Goal: Information Seeking & Learning: Find specific fact

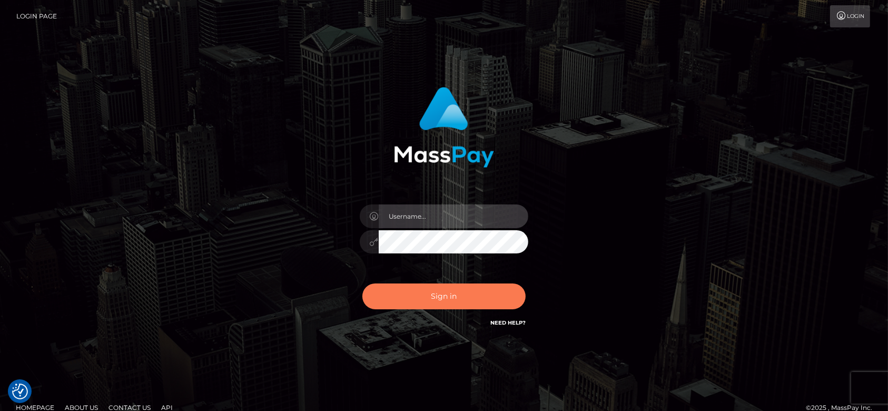
type input "fr.es"
click at [472, 293] on button "Sign in" at bounding box center [443, 296] width 163 height 26
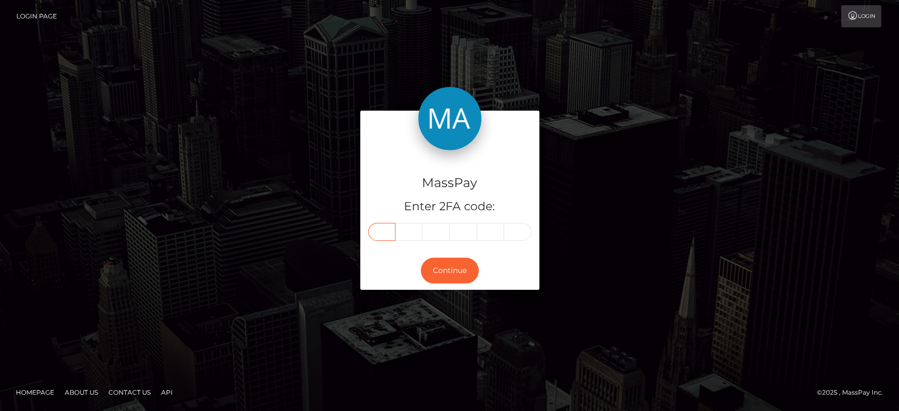
click at [380, 231] on input "text" at bounding box center [381, 232] width 27 height 18
paste input "5"
type input "5"
type input "9"
type input "2"
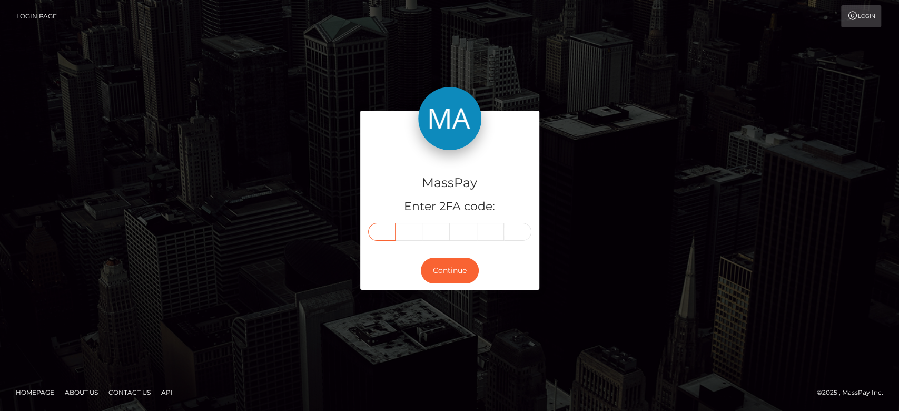
type input "8"
type input "4"
type input "8"
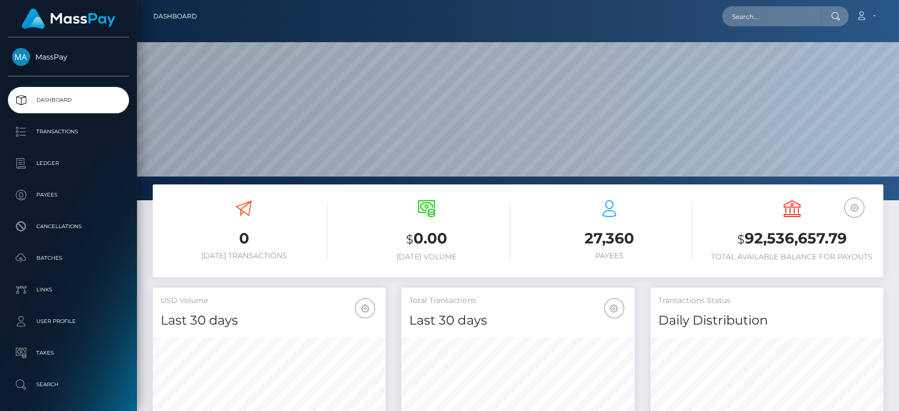
scroll to position [186, 233]
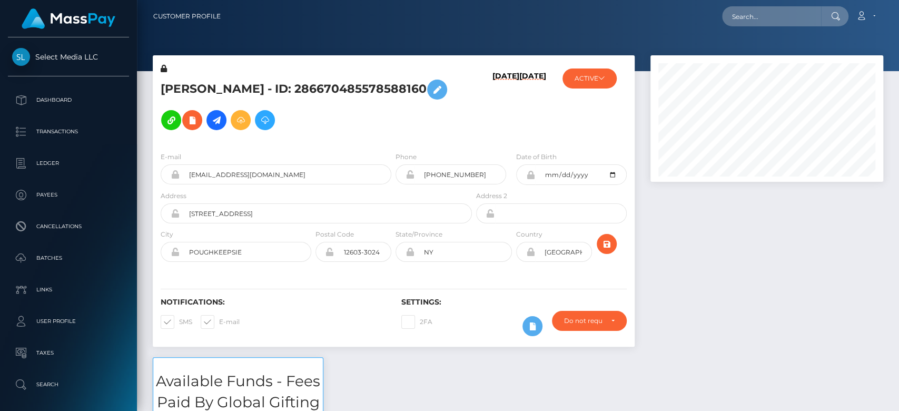
scroll to position [126, 233]
click at [801, 312] on div at bounding box center [767, 206] width 249 height 302
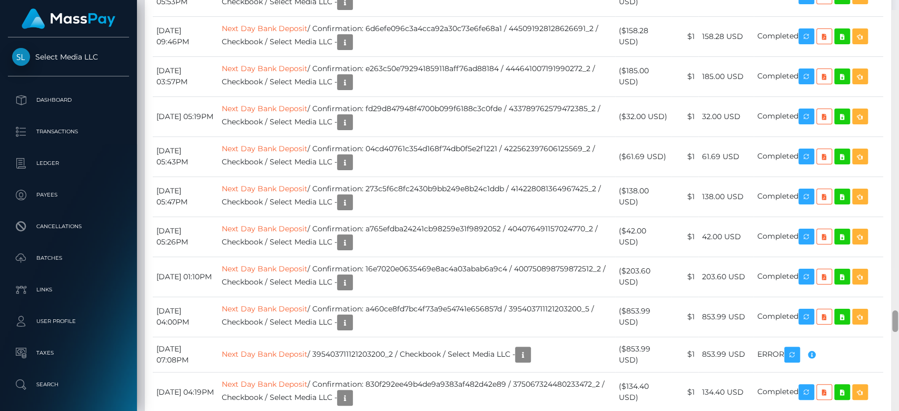
scroll to position [5606, 0]
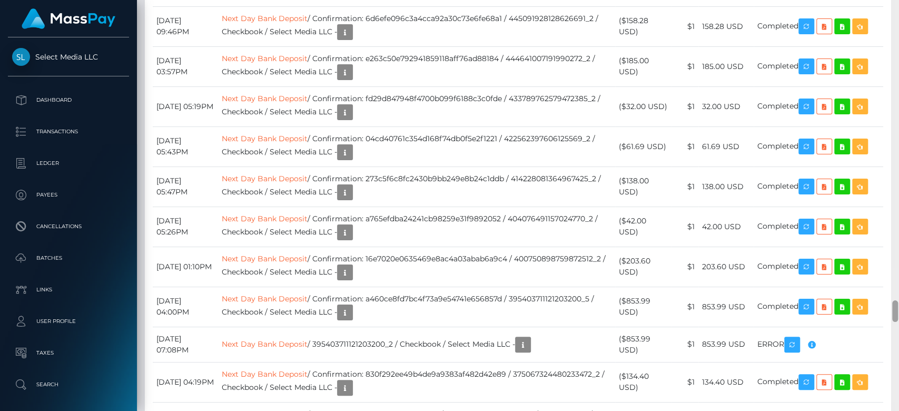
drag, startPoint x: 895, startPoint y: 63, endPoint x: 898, endPoint y: 310, distance: 247.0
click at [898, 310] on div at bounding box center [895, 205] width 8 height 411
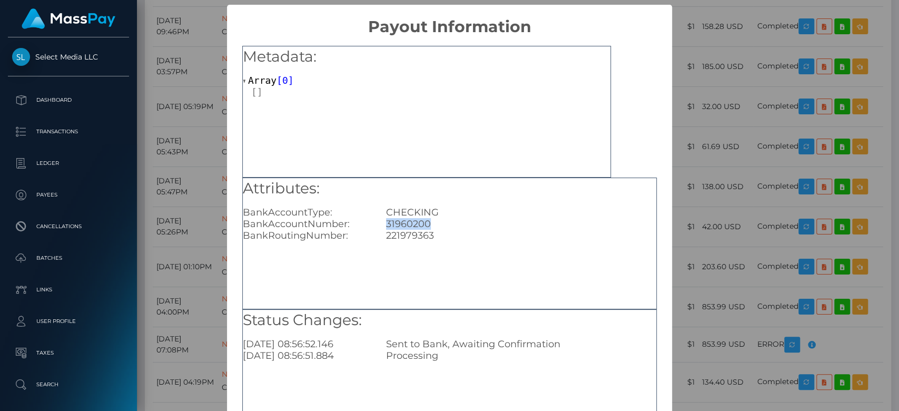
drag, startPoint x: 430, startPoint y: 223, endPoint x: 379, endPoint y: 223, distance: 51.6
click at [379, 223] on div "31960200" at bounding box center [521, 224] width 286 height 12
copy div "31960200"
click at [717, 241] on div "× Payout Information Metadata: Array [ 0 ] Attributes: BankAccountType: CHECKIN…" at bounding box center [449, 205] width 899 height 411
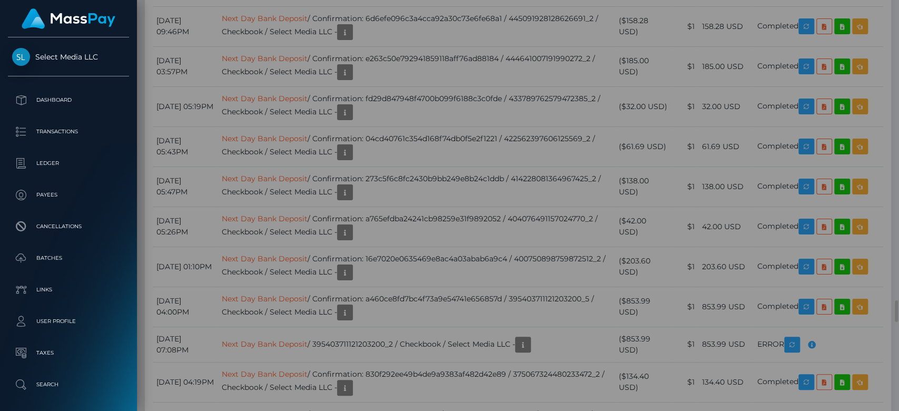
scroll to position [0, 0]
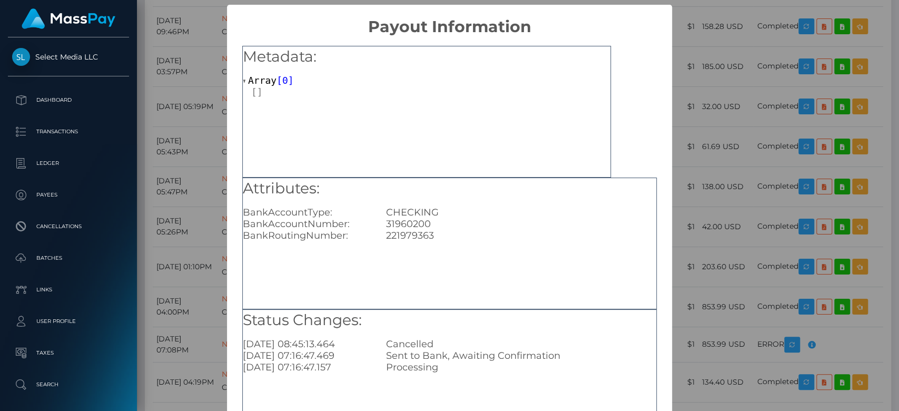
click at [711, 244] on div "× Payout Information Metadata: Array [ 0 ] Attributes: BankAccountType: CHECKIN…" at bounding box center [449, 205] width 899 height 411
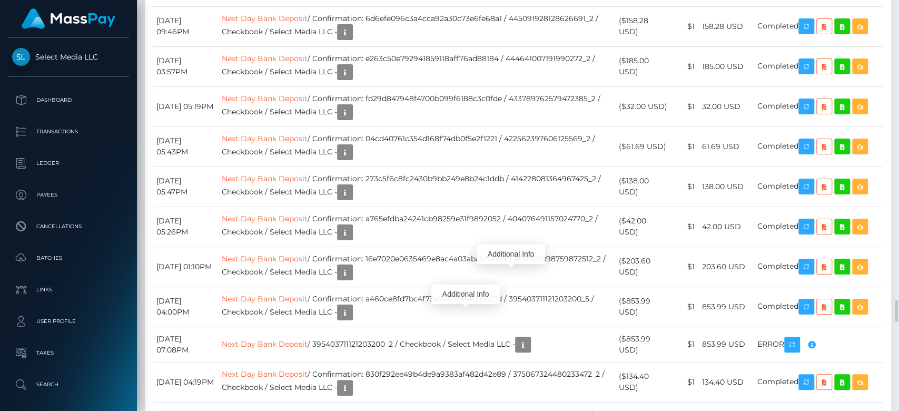
scroll to position [126, 233]
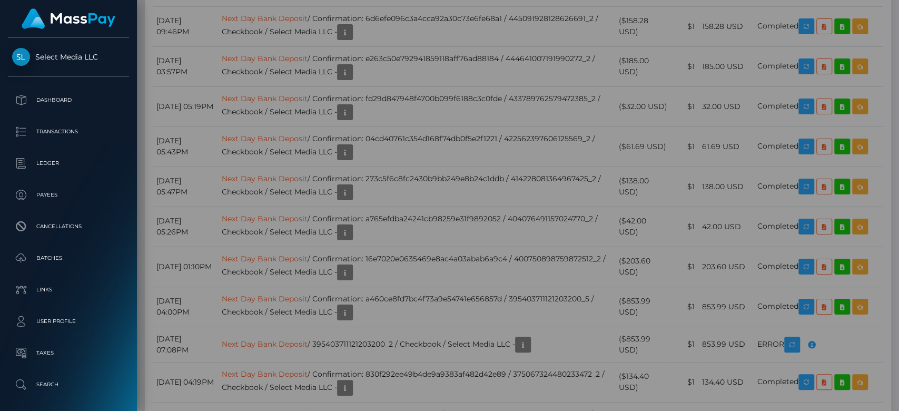
scroll to position [0, 0]
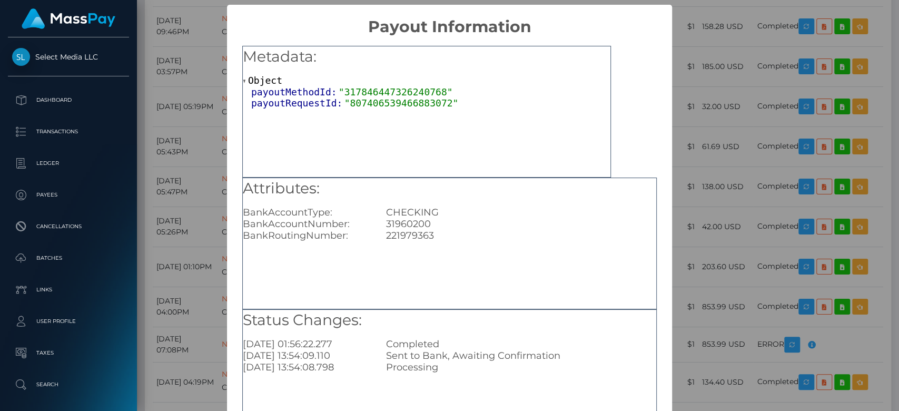
click at [702, 249] on div "× Payout Information Metadata: Object payoutMethodId: "317846447326240768" payo…" at bounding box center [449, 205] width 899 height 411
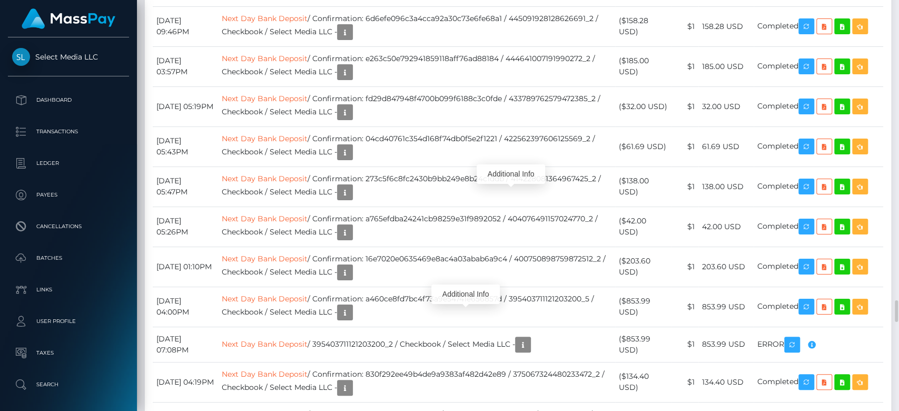
scroll to position [126, 233]
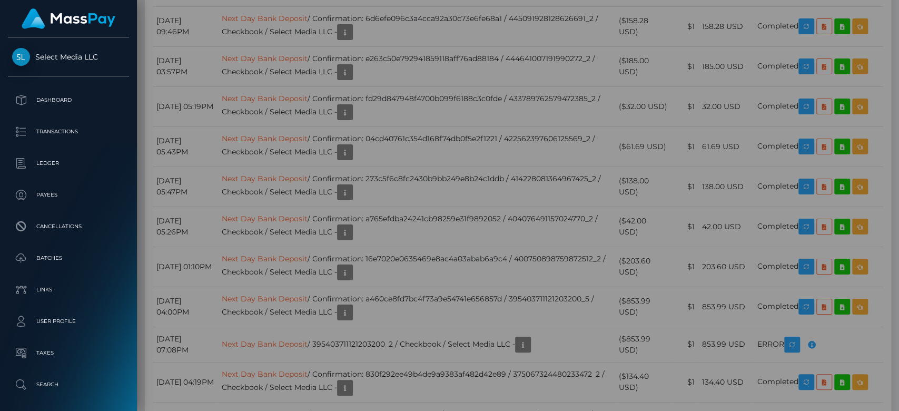
scroll to position [0, 0]
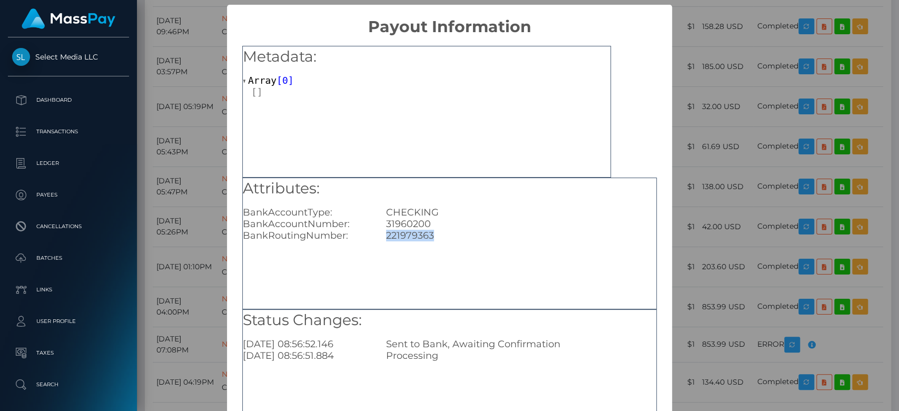
drag, startPoint x: 430, startPoint y: 232, endPoint x: 379, endPoint y: 235, distance: 50.6
click at [379, 235] on div "221979363" at bounding box center [521, 236] width 286 height 12
copy div "221979363"
click at [698, 255] on div "× Payout Information Metadata: Array [ 0 ] Attributes: BankAccountType: CHECKIN…" at bounding box center [449, 205] width 899 height 411
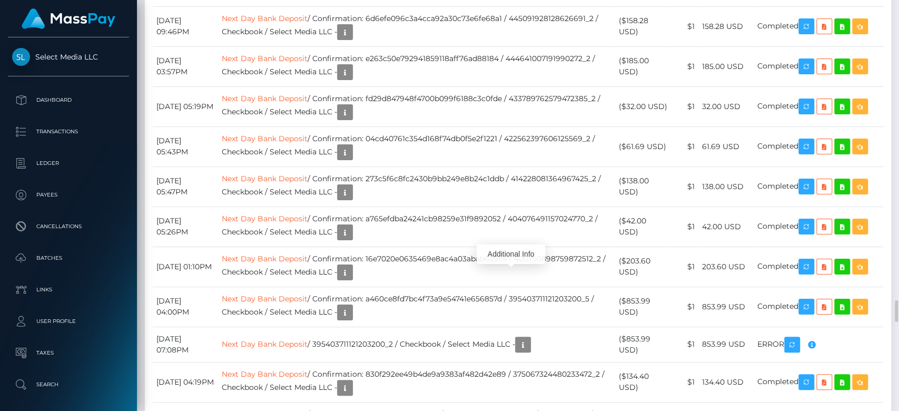
scroll to position [126, 233]
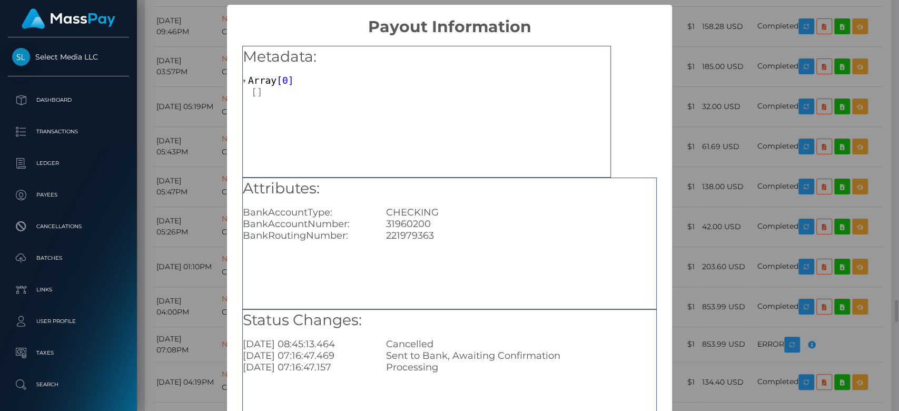
scroll to position [0, 0]
click at [721, 261] on div "× Payout Information Metadata: Array [ 0 ] Attributes: BankAccountType: CHECKIN…" at bounding box center [449, 205] width 899 height 411
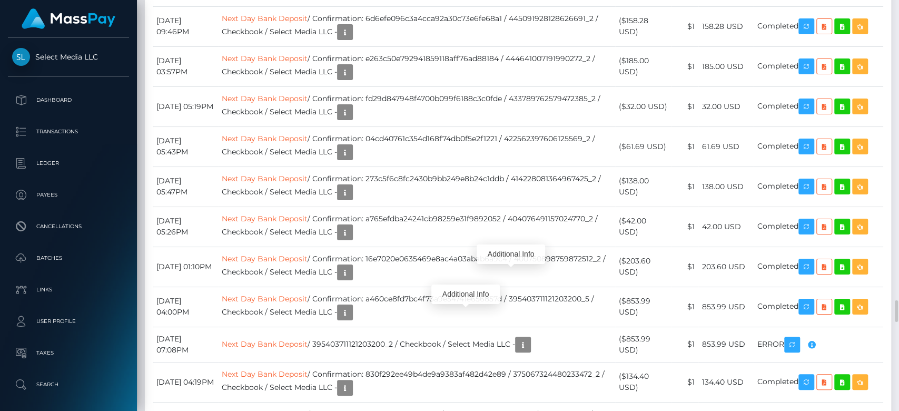
scroll to position [126, 233]
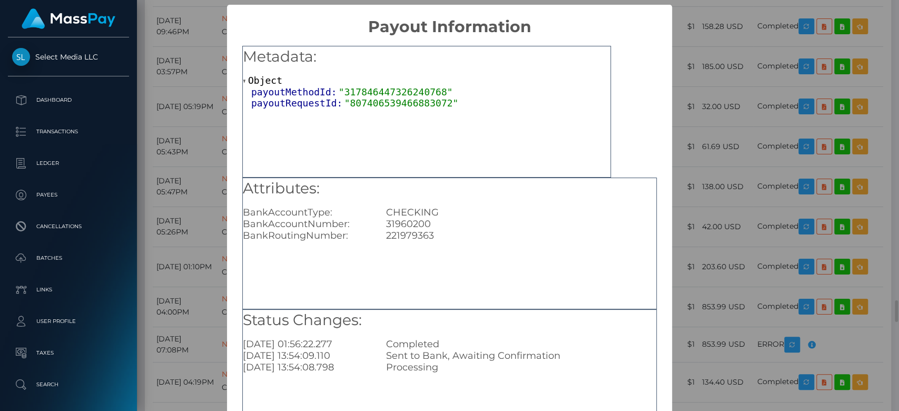
scroll to position [0, 0]
click at [693, 240] on div "× Payout Information Metadata: Object payoutMethodId: "317846447326240768" payo…" at bounding box center [449, 205] width 899 height 411
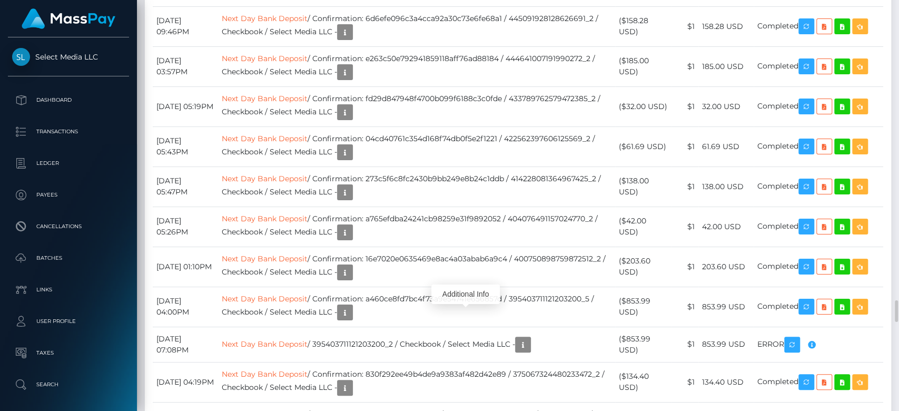
scroll to position [126, 233]
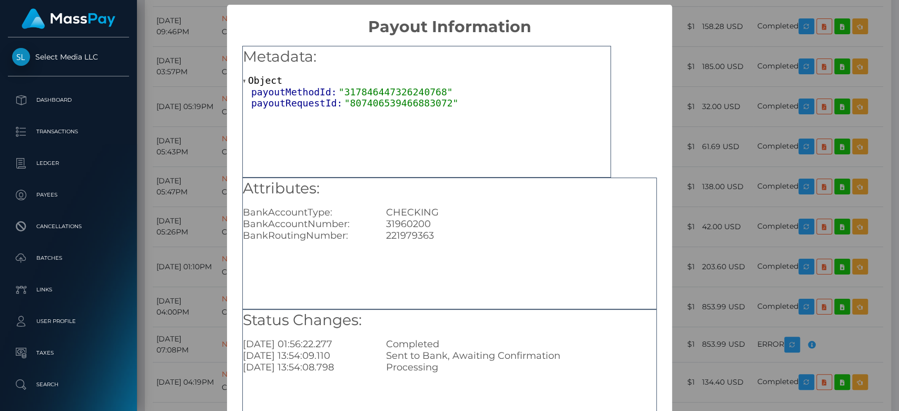
click at [717, 269] on div "× Payout Information Metadata: Object payoutMethodId: "317846447326240768" payo…" at bounding box center [449, 205] width 899 height 411
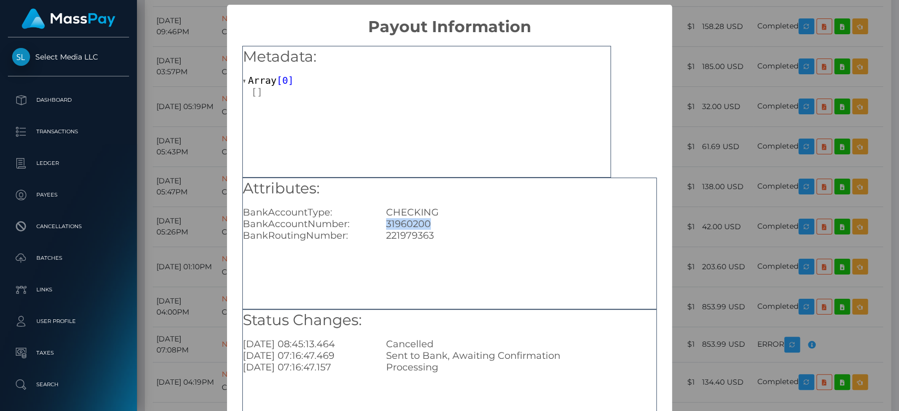
drag, startPoint x: 440, startPoint y: 224, endPoint x: 381, endPoint y: 223, distance: 58.5
click at [381, 223] on div "31960200" at bounding box center [521, 224] width 286 height 12
copy div "31960200"
click at [697, 239] on div "× Payout Information Metadata: Array [ 0 ] Attributes: BankAccountType: CHECKIN…" at bounding box center [449, 205] width 899 height 411
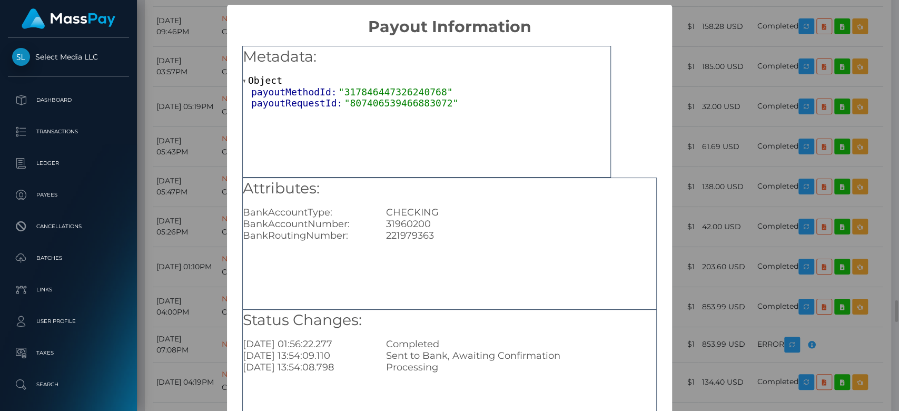
scroll to position [0, 0]
click at [689, 219] on div "× Payout Information Metadata: Object payoutMethodId: "317846447326240768" payo…" at bounding box center [449, 205] width 899 height 411
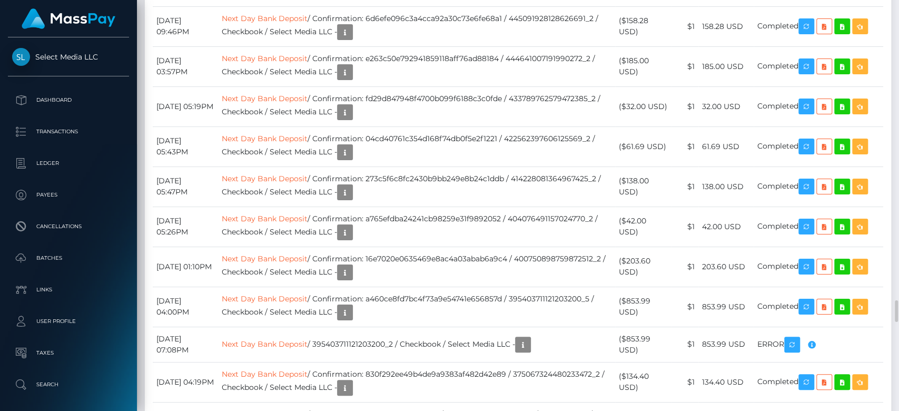
scroll to position [126, 233]
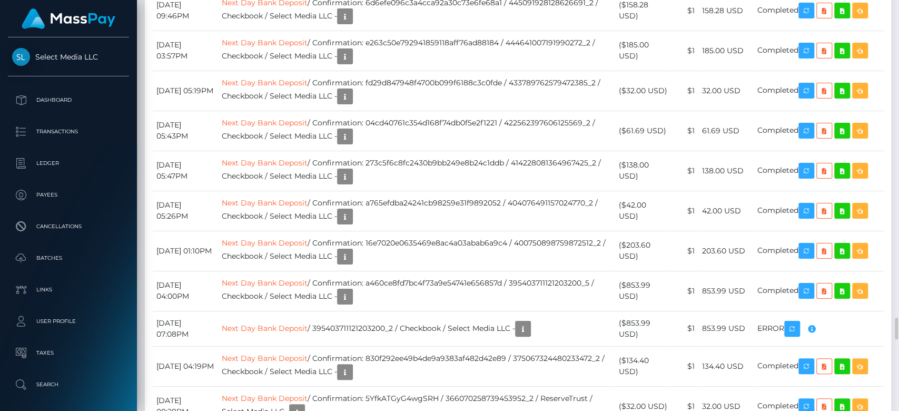
scroll to position [5638, 0]
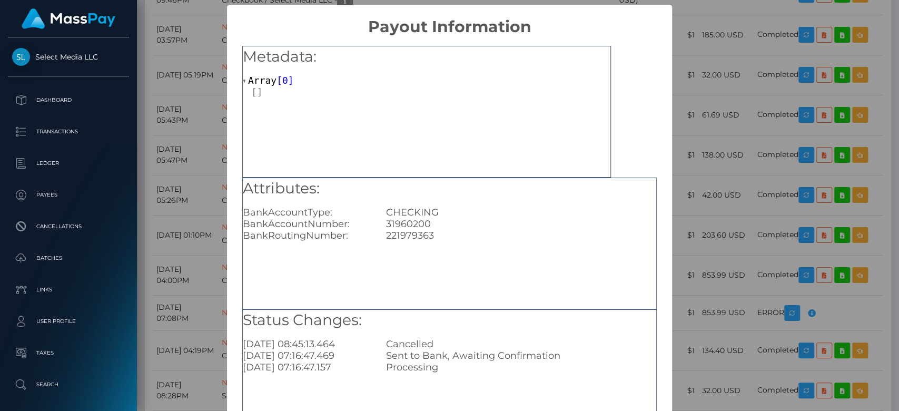
scroll to position [0, 0]
drag, startPoint x: 438, startPoint y: 234, endPoint x: 379, endPoint y: 234, distance: 59.0
click at [379, 234] on div "221979363" at bounding box center [521, 236] width 286 height 12
copy div "221979363"
click at [692, 226] on div "× Payout Information Metadata: Array [ 0 ] Attributes: BankAccountType: CHECKIN…" at bounding box center [449, 205] width 899 height 411
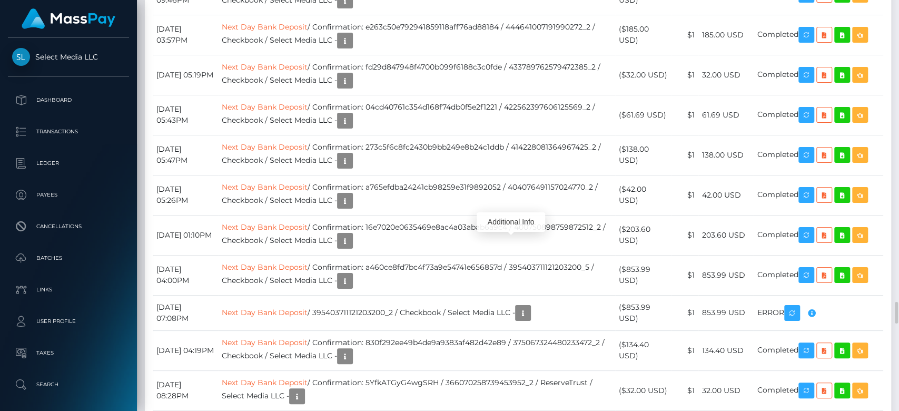
scroll to position [126, 233]
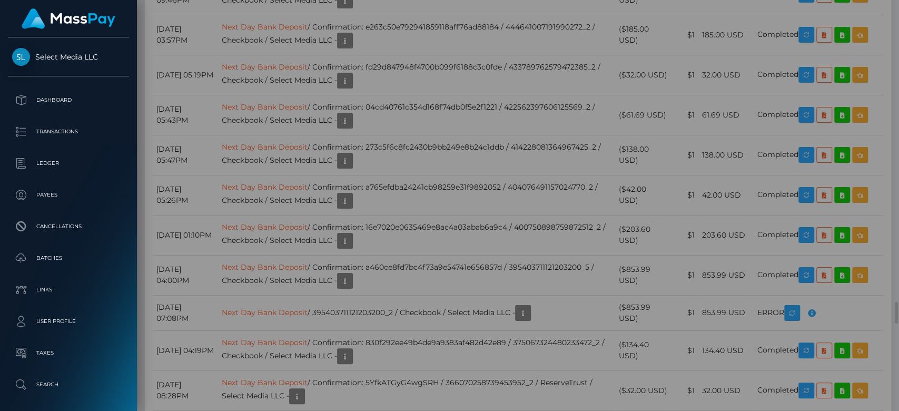
scroll to position [0, 0]
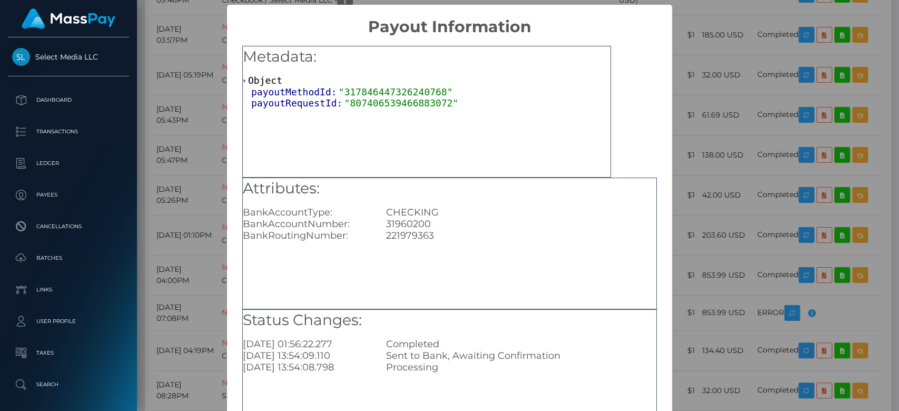
click at [187, 161] on div "× Payout Information Metadata: Object payoutMethodId: "317846447326240768" payo…" at bounding box center [449, 205] width 899 height 411
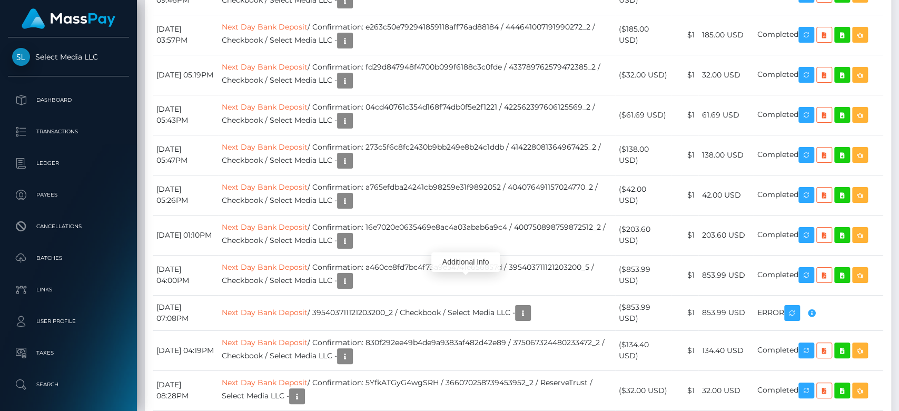
scroll to position [126, 233]
drag, startPoint x: 353, startPoint y: 192, endPoint x: 486, endPoint y: 189, distance: 132.8
copy td "f7ffe90ba90b4c2fa60f67c93cbd6855"
click at [468, 249] on body "Select Media LLC Dashboard Transactions Ledger Payees Cancellations" at bounding box center [449, 205] width 899 height 411
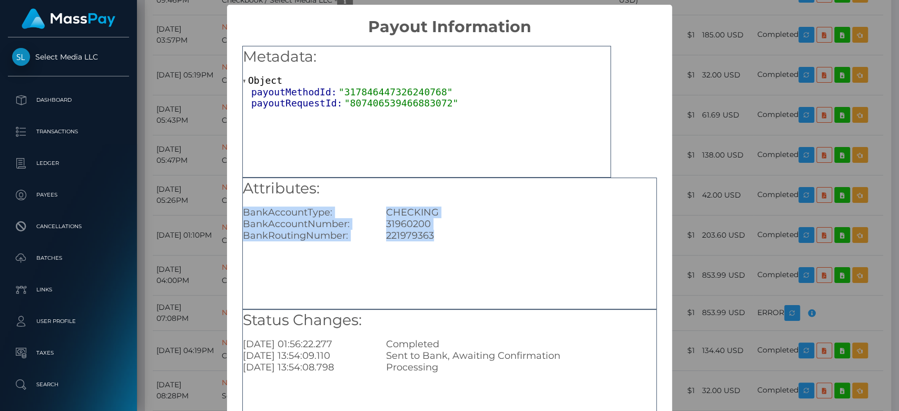
drag, startPoint x: 431, startPoint y: 230, endPoint x: 240, endPoint y: 217, distance: 191.6
click at [243, 217] on div "Attributes: BankAccountType: CHECKING BankAccountNumber: 31960200 BankRoutingNu…" at bounding box center [449, 210] width 413 height 64
copy div "BankAccountType: CHECKING BankAccountNumber: 31960200 BankRoutingNumber: 221979…"
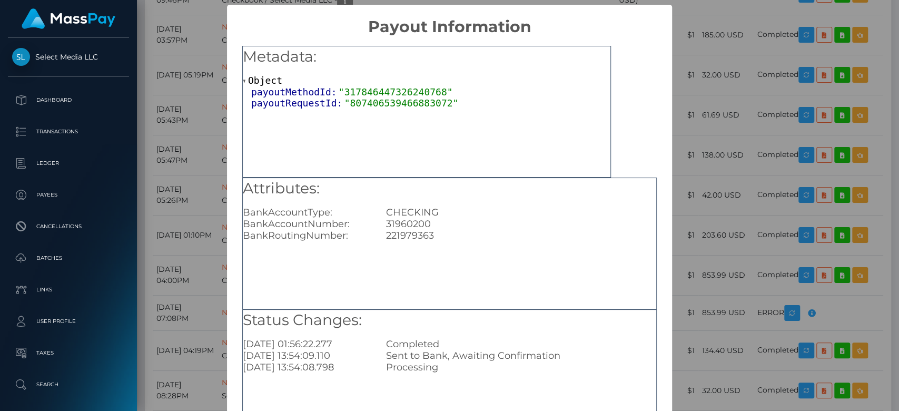
click at [715, 186] on div "× Payout Information Metadata: Object payoutMethodId: "317846447326240768" payo…" at bounding box center [449, 205] width 899 height 411
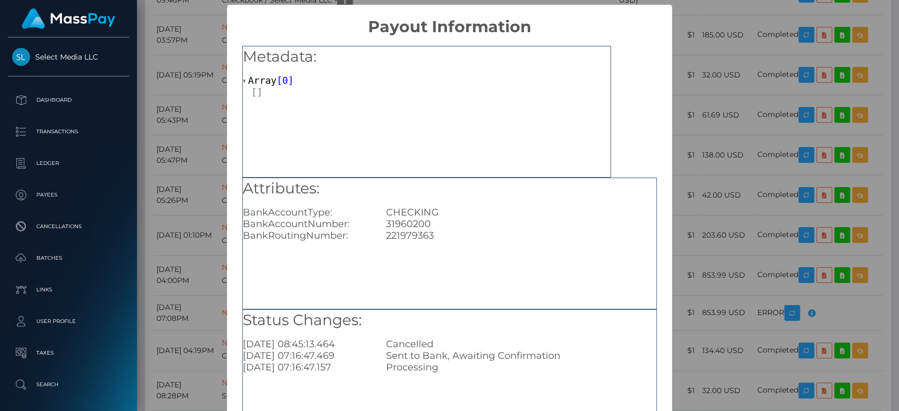
click at [476, 213] on div "CHECKING" at bounding box center [521, 212] width 286 height 12
click at [721, 231] on div "× Payout Information Metadata: Array [ 0 ] Attributes: BankAccountType: CHECKIN…" at bounding box center [449, 205] width 899 height 411
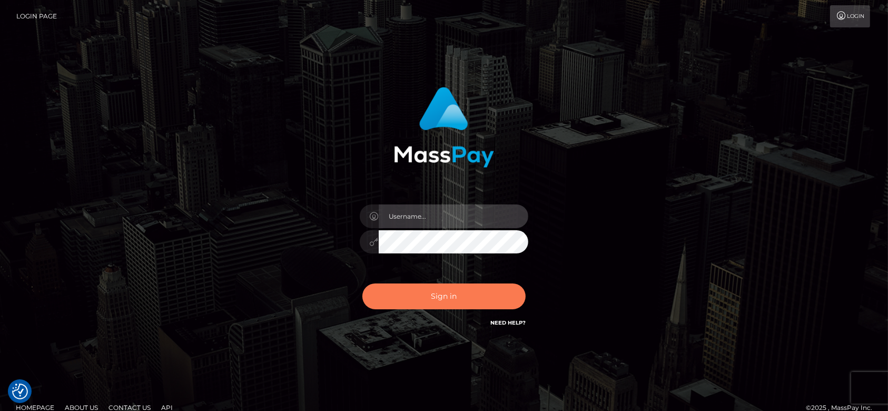
type input "fr.es"
click at [465, 297] on button "Sign in" at bounding box center [443, 296] width 163 height 26
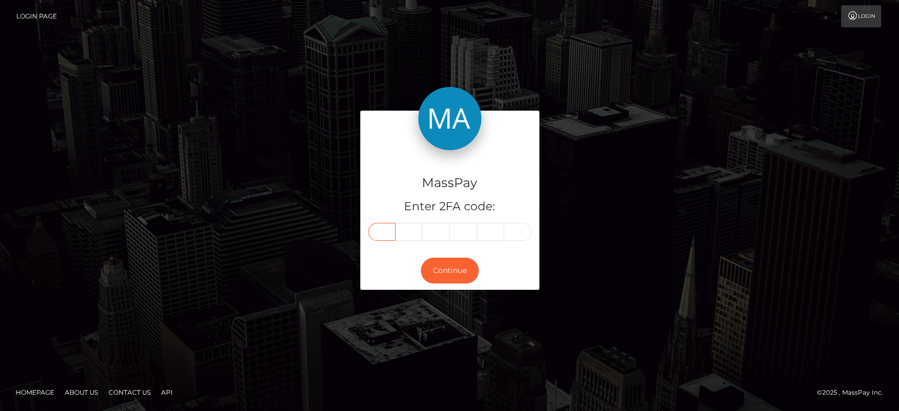
click at [390, 228] on input "text" at bounding box center [381, 232] width 27 height 18
paste input "1"
type input "1"
type input "3"
type input "2"
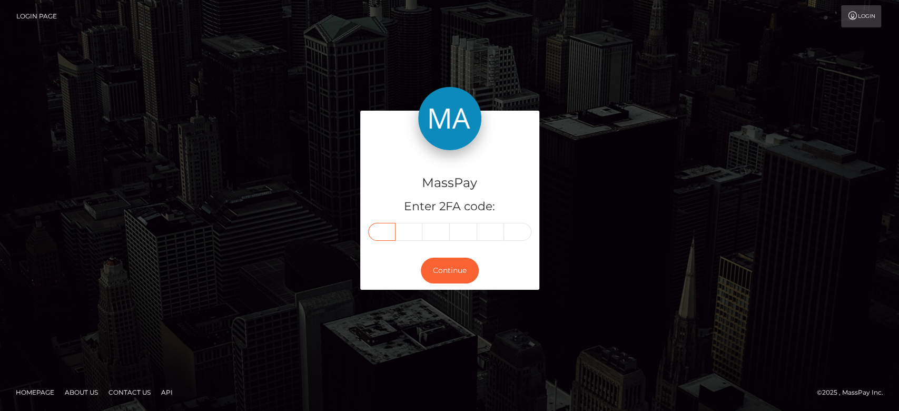
type input "6"
type input "7"
type input "0"
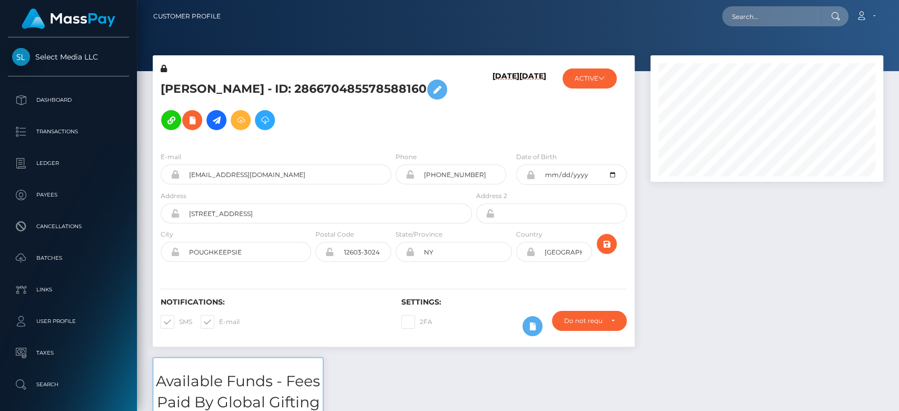
scroll to position [126, 233]
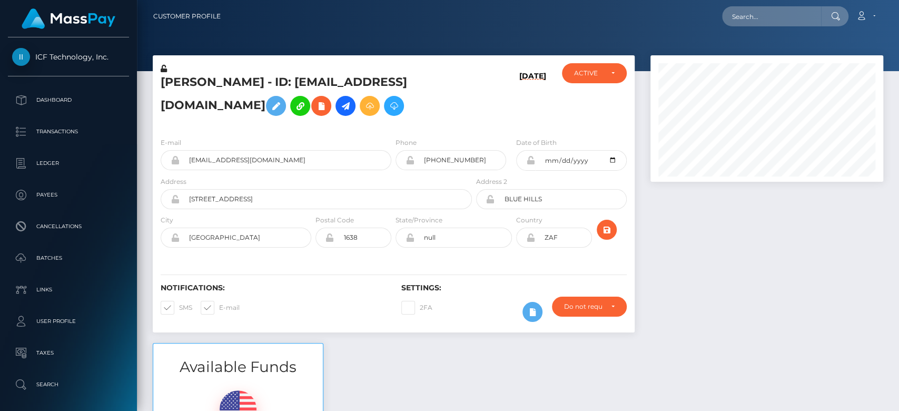
scroll to position [126, 233]
click at [890, 236] on div at bounding box center [767, 199] width 249 height 288
click at [659, 234] on div at bounding box center [767, 199] width 249 height 288
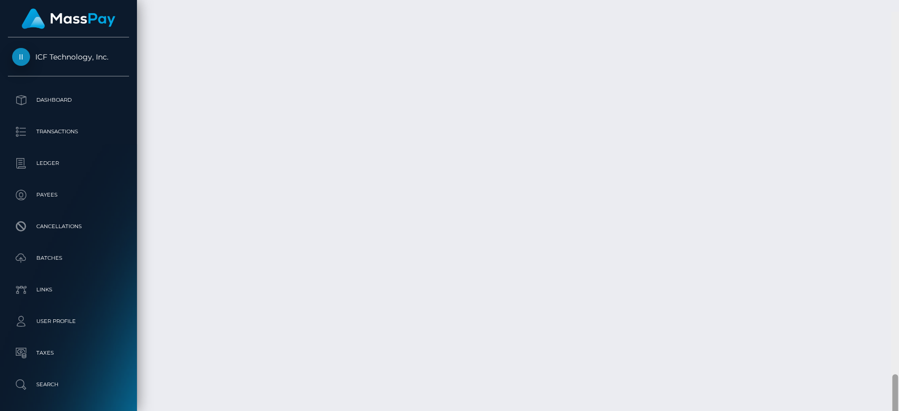
scroll to position [3056, 0]
drag, startPoint x: 894, startPoint y: 99, endPoint x: 888, endPoint y: 406, distance: 306.6
click at [888, 406] on div "Customer Profile Loading... Loading..." at bounding box center [518, 205] width 762 height 411
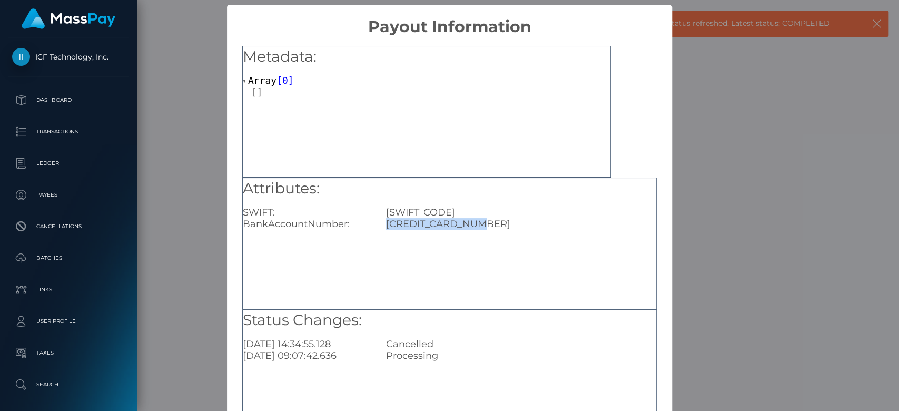
drag, startPoint x: 467, startPoint y: 220, endPoint x: 377, endPoint y: 233, distance: 91.5
click at [377, 233] on div "Attributes: SWIFT: SBZAZAJJXXX BankAccountNumber: 5196120365035822" at bounding box center [449, 243] width 414 height 132
copy div "5196120365035822"
click at [695, 197] on div "× Payout Information Metadata: Array [ 0 ] Attributes: SWIFT: SBZAZAJJXXX BankA…" at bounding box center [449, 205] width 899 height 411
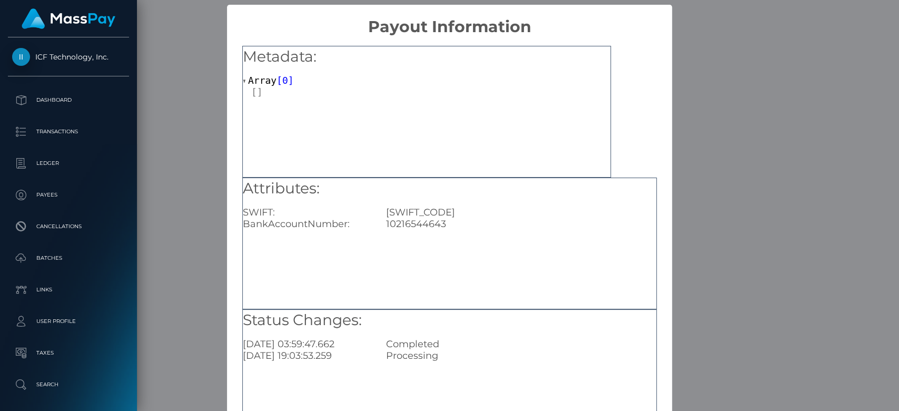
click at [742, 217] on div "× Payout Information Metadata: Array [ 0 ] Attributes: SWIFT: SBZAZAJJXXX BankA…" at bounding box center [449, 205] width 899 height 411
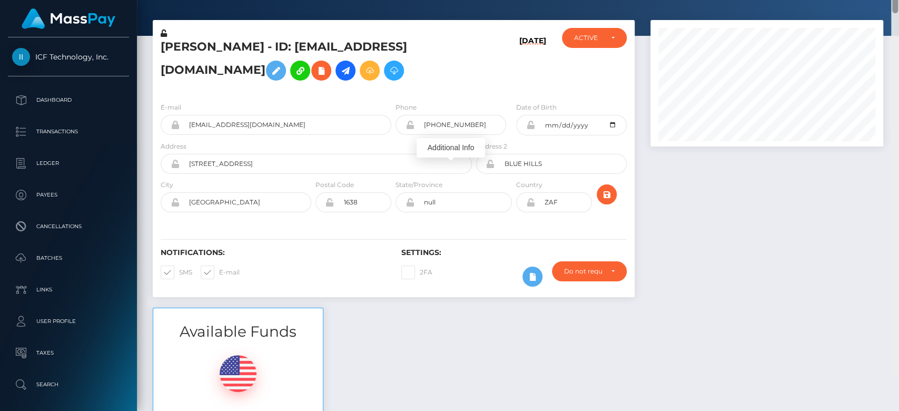
scroll to position [0, 0]
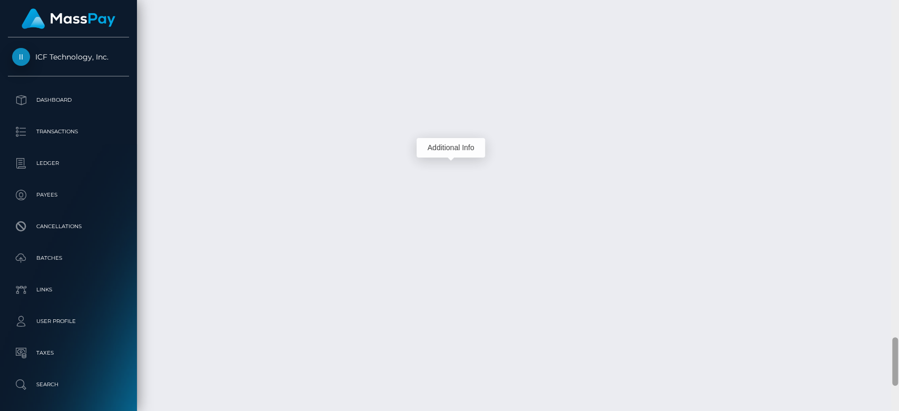
drag, startPoint x: 894, startPoint y: 377, endPoint x: 898, endPoint y: 364, distance: 13.3
click at [898, 364] on div at bounding box center [895, 204] width 8 height 411
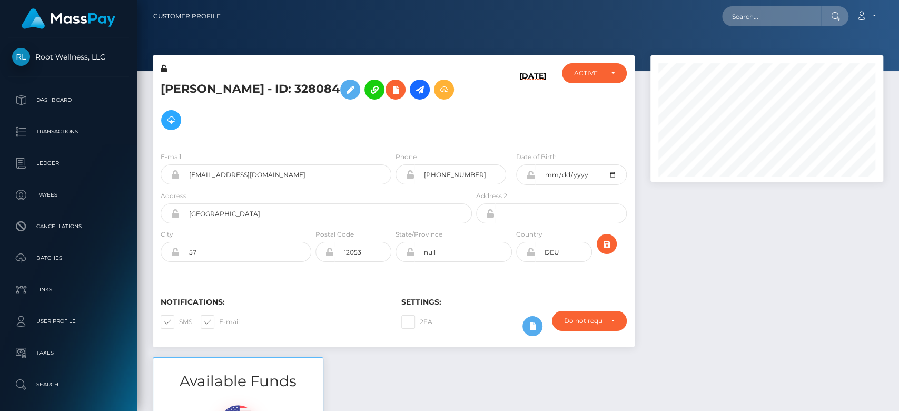
scroll to position [126, 233]
click at [699, 286] on div at bounding box center [767, 206] width 249 height 302
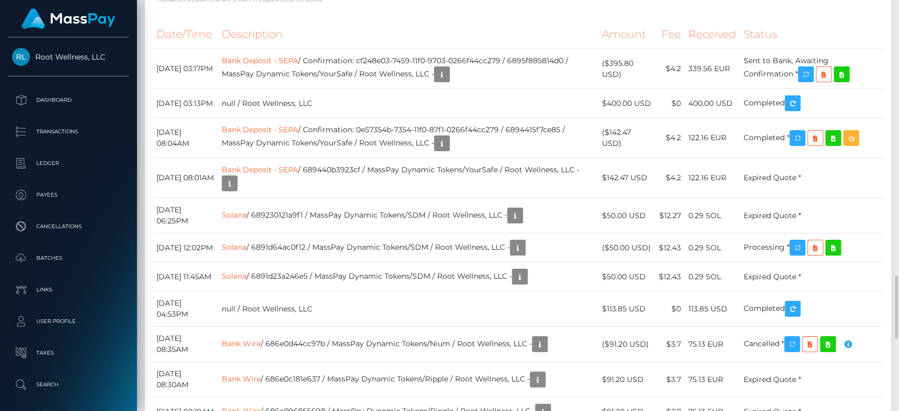
scroll to position [1830, 0]
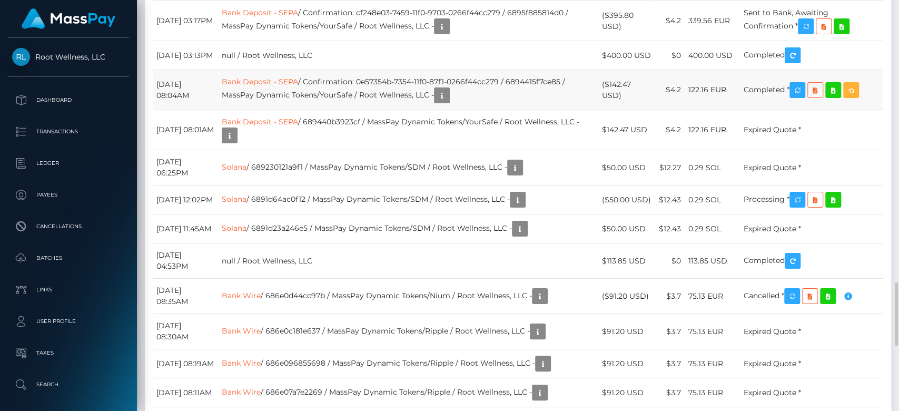
click at [735, 110] on td "122.16 EUR" at bounding box center [712, 90] width 55 height 40
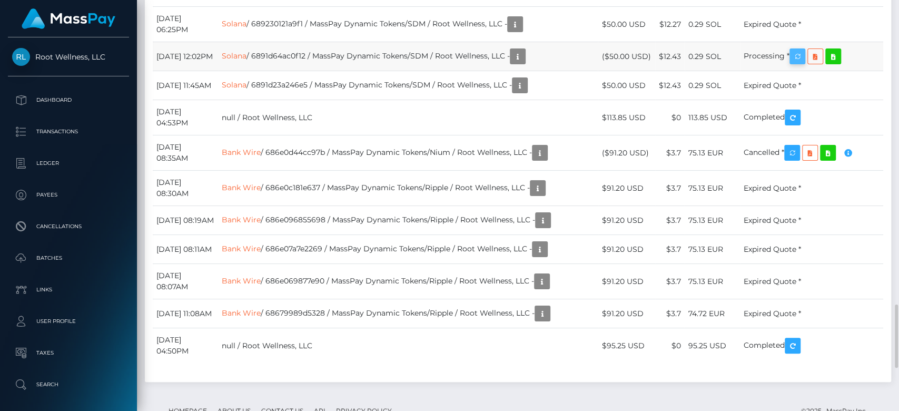
scroll to position [126, 233]
click at [804, 63] on icon "button" at bounding box center [797, 56] width 13 height 13
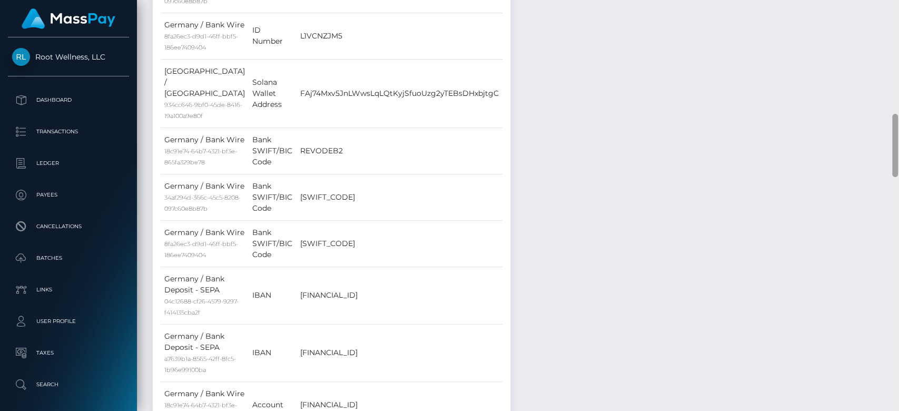
click at [895, 81] on div at bounding box center [895, 205] width 8 height 411
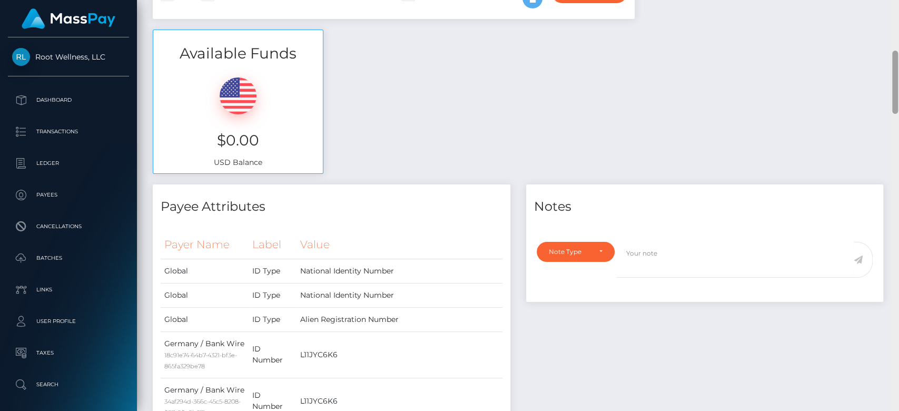
click at [895, 81] on div at bounding box center [895, 205] width 8 height 411
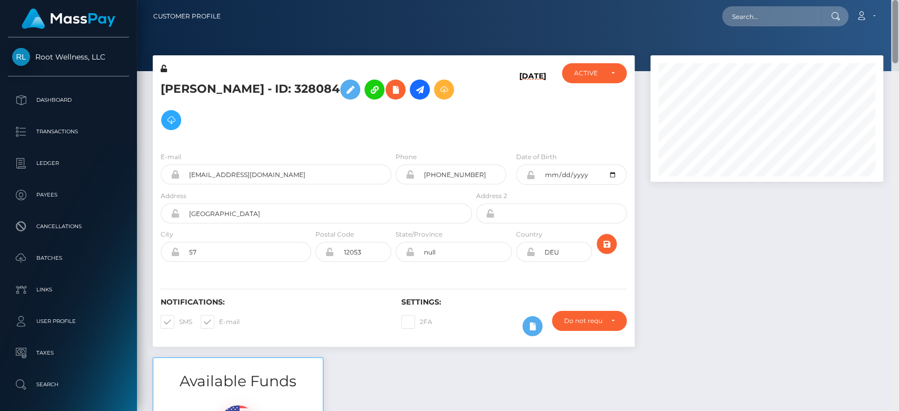
drag, startPoint x: 895, startPoint y: 81, endPoint x: 897, endPoint y: -4, distance: 84.8
click at [897, 0] on html "Root Wellness, LLC Dashboard Transactions Ledger Payees Batches" at bounding box center [449, 205] width 899 height 411
click at [785, 23] on input "text" at bounding box center [771, 16] width 99 height 20
paste input "266387528276"
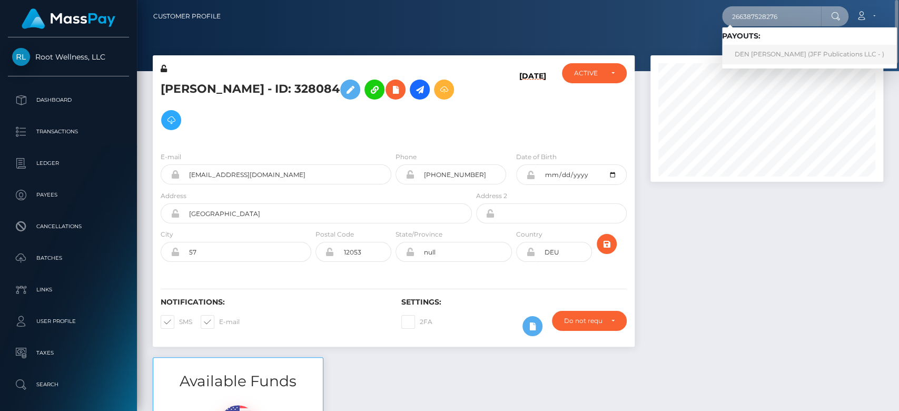
type input "266387528276"
click at [777, 47] on link "DEN YEN SHYU (JFF Publications LLC - )" at bounding box center [809, 54] width 175 height 19
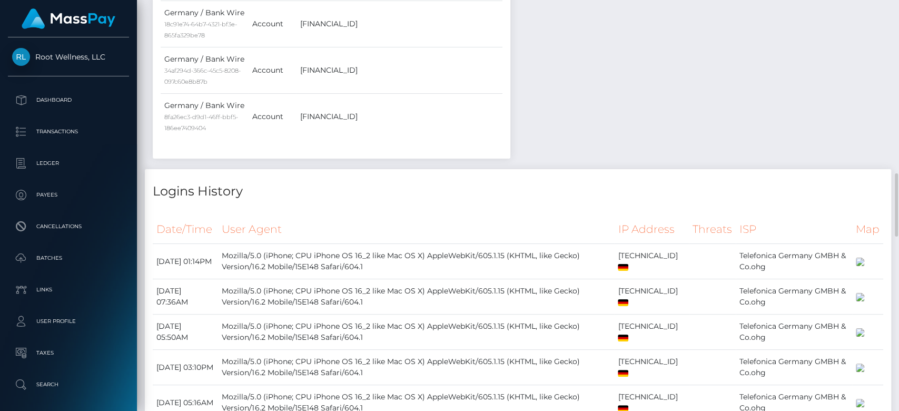
scroll to position [1120, 0]
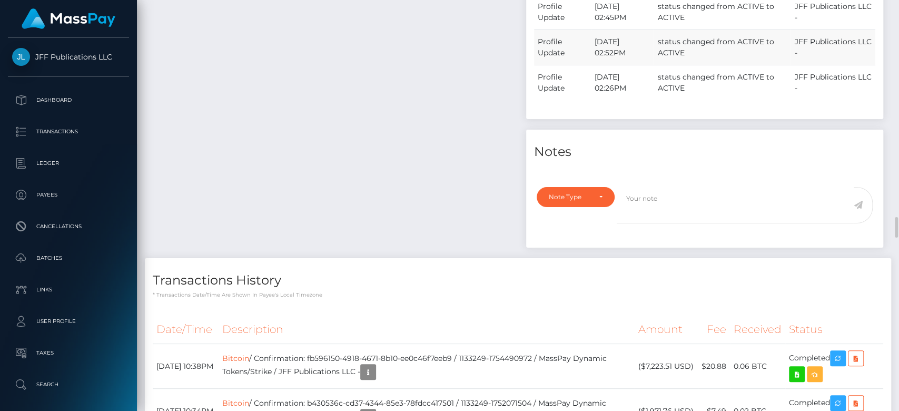
scroll to position [4017, 0]
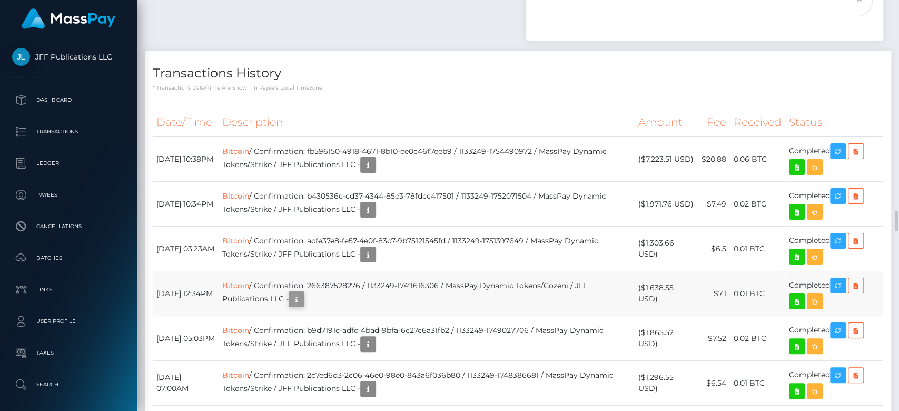
scroll to position [126, 233]
click at [303, 293] on icon "button" at bounding box center [296, 299] width 13 height 13
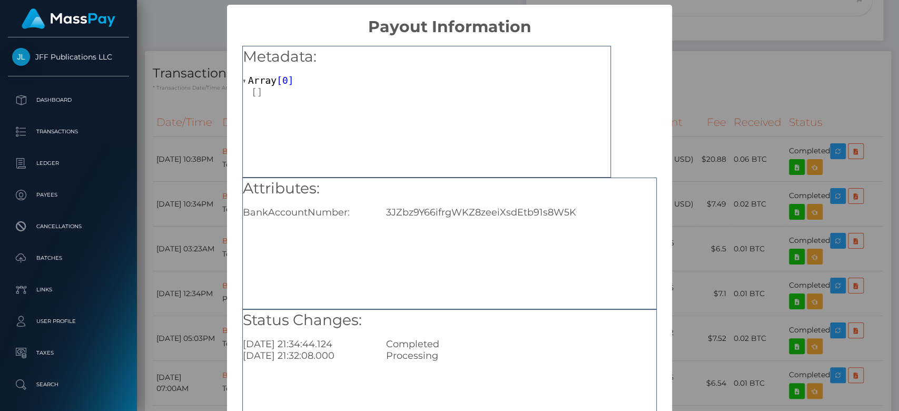
click at [434, 212] on div "3JZbz9Y66ifrgWKZ8zeeiXsdEtb91s8W5K" at bounding box center [521, 212] width 286 height 12
copy div "3JZbz9Y66ifrgWKZ8zeeiXsdEtb91s8W5K"
click at [747, 225] on div "× Payout Information Metadata: Array [ 0 ] Attributes: BankAccountNumber: 3JZbz…" at bounding box center [449, 205] width 899 height 411
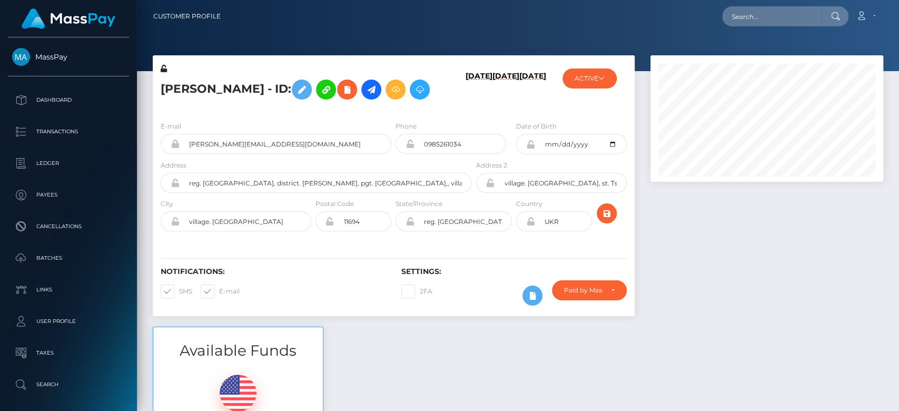
scroll to position [126, 233]
click at [591, 76] on button "ACTIVE" at bounding box center [589, 78] width 54 height 20
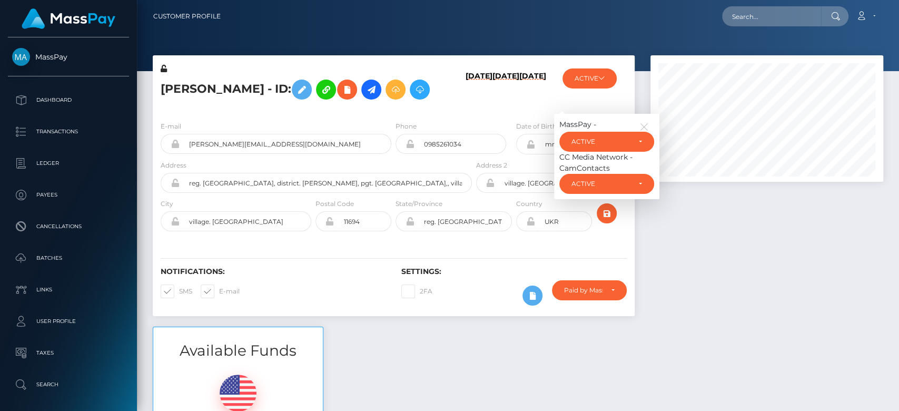
click at [692, 266] on div at bounding box center [767, 190] width 249 height 271
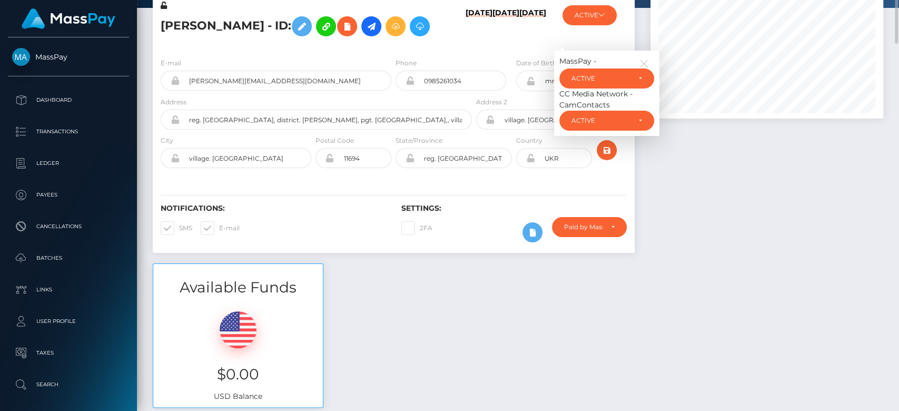
scroll to position [16, 0]
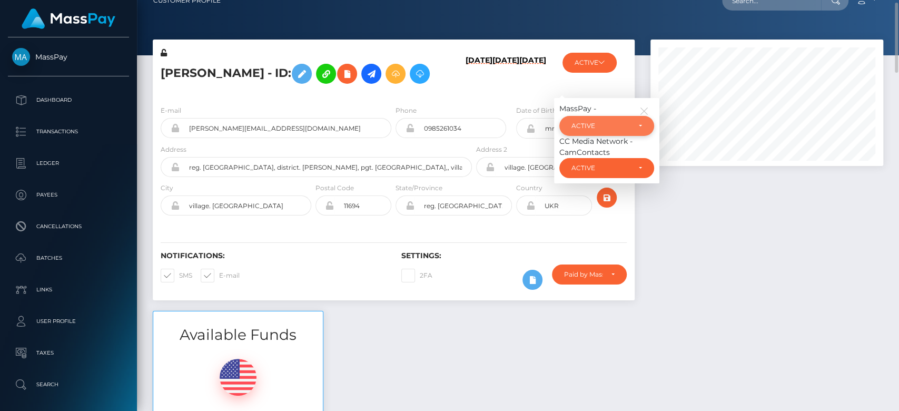
click at [629, 134] on div "ACTIVE" at bounding box center [606, 126] width 95 height 20
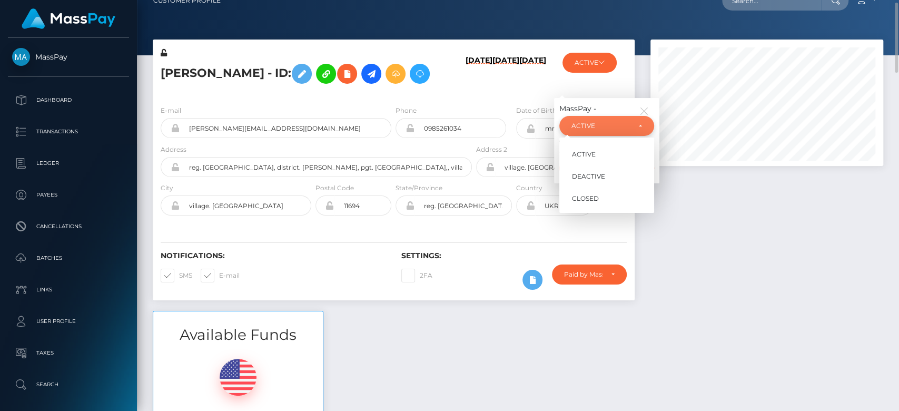
scroll to position [126, 233]
click at [591, 177] on span "DEACTIVE" at bounding box center [588, 176] width 33 height 9
select select "DEACTIVE"
click at [707, 224] on div at bounding box center [767, 174] width 249 height 271
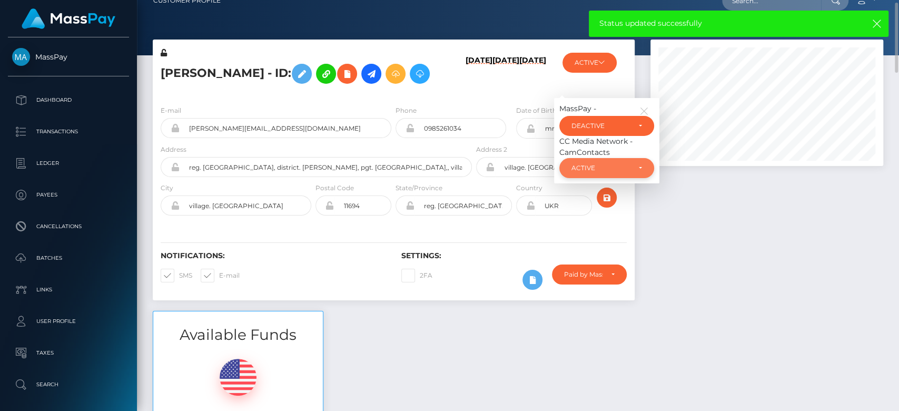
click at [623, 172] on div "ACTIVE" at bounding box center [606, 168] width 95 height 20
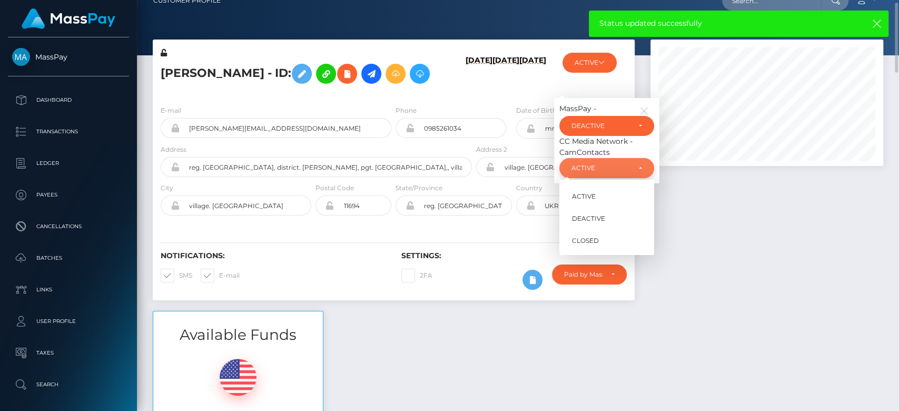
click at [623, 172] on div "ACTIVE" at bounding box center [606, 168] width 95 height 20
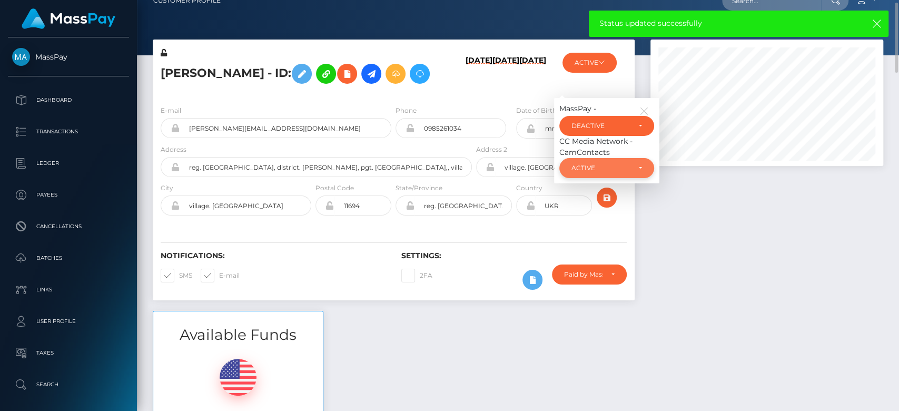
click at [621, 172] on div "ACTIVE" at bounding box center [606, 168] width 95 height 20
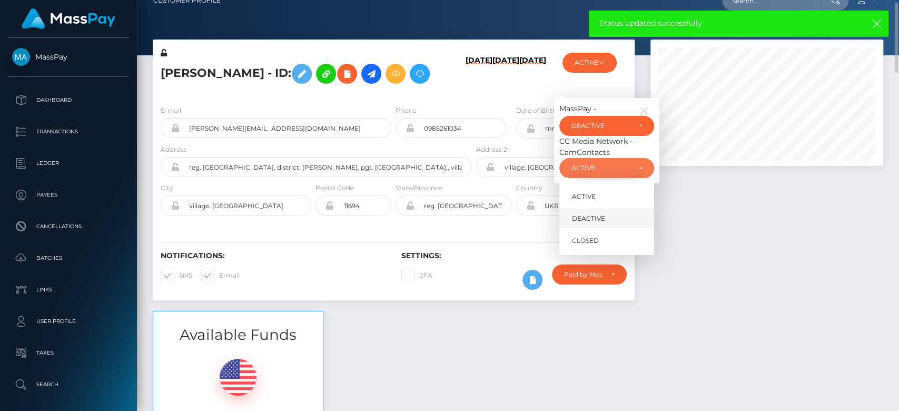
click at [602, 216] on span "DEACTIVE" at bounding box center [588, 218] width 33 height 9
select select "DEACTIVE"
click at [753, 224] on div at bounding box center [767, 174] width 249 height 271
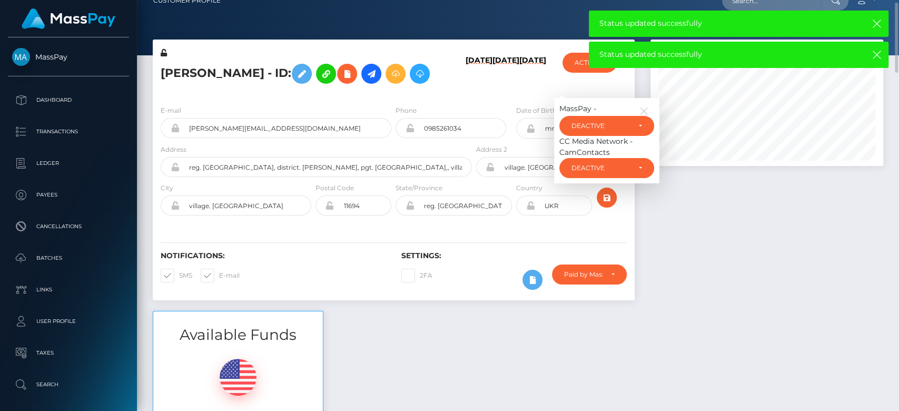
click at [219, 271] on span at bounding box center [219, 275] width 0 height 8
click at [219, 269] on input "E-mail" at bounding box center [222, 272] width 7 height 7
checkbox input "false"
click at [179, 271] on span at bounding box center [179, 275] width 0 height 8
click at [179, 271] on input "SMS" at bounding box center [182, 272] width 7 height 7
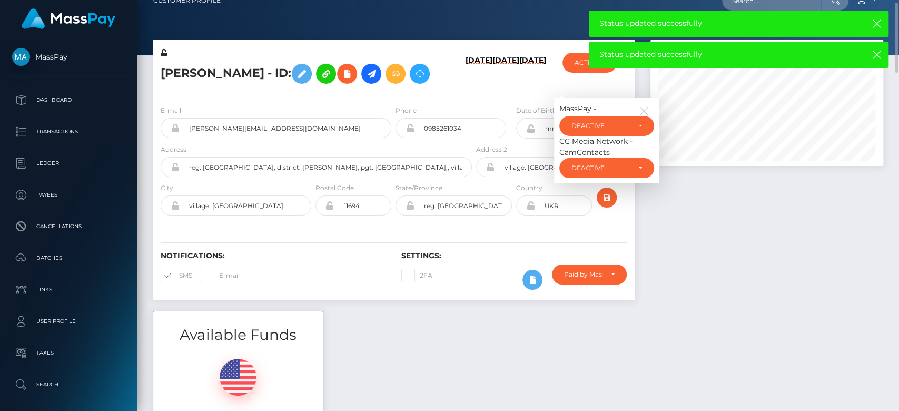
checkbox input "false"
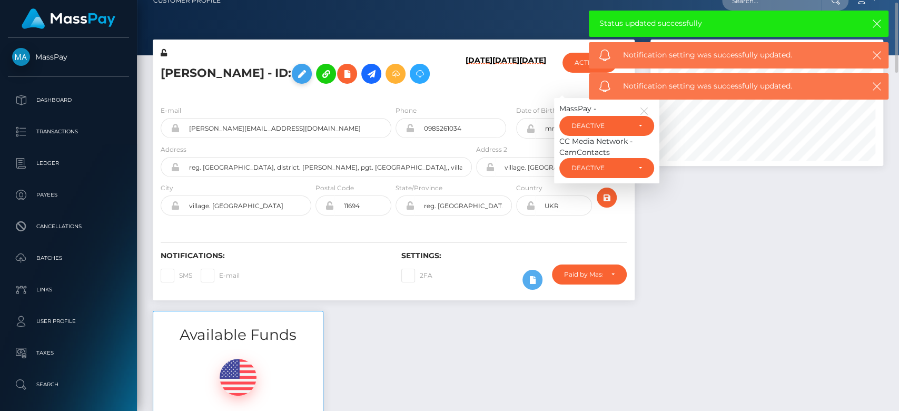
click at [312, 65] on button at bounding box center [302, 74] width 20 height 20
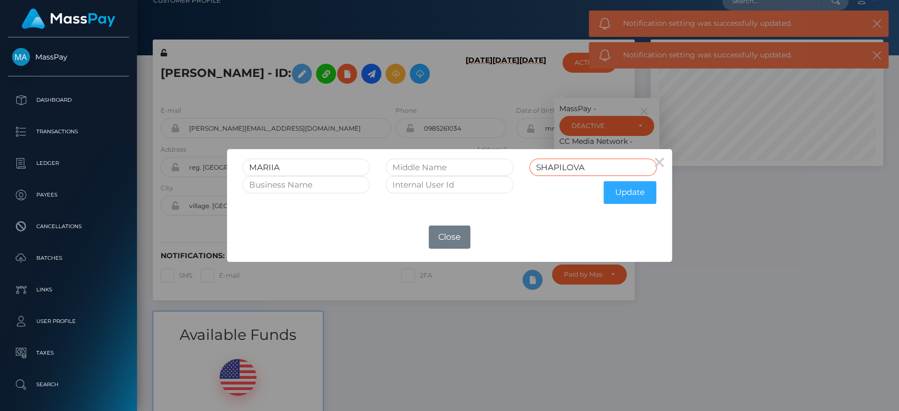
click at [591, 167] on input "SHAPILOVA" at bounding box center [592, 167] width 127 height 17
type input "SHAPILOVA RET"
click at [627, 189] on button "Update" at bounding box center [630, 192] width 53 height 23
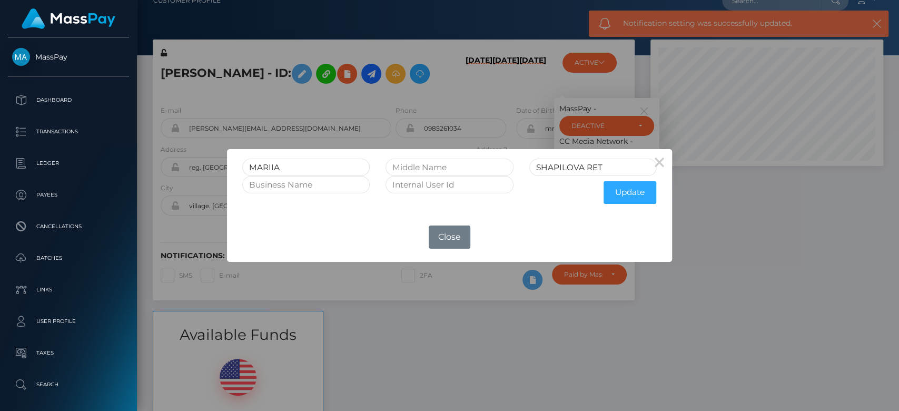
click at [798, 258] on div "× MARIIA SHAPILOVA RET Update OK No Close" at bounding box center [449, 205] width 899 height 411
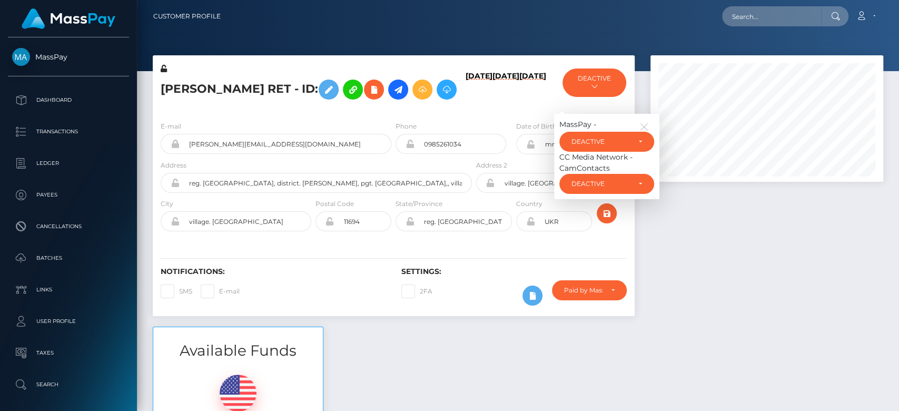
scroll to position [126, 233]
click at [640, 132] on icon "button" at bounding box center [643, 126] width 9 height 9
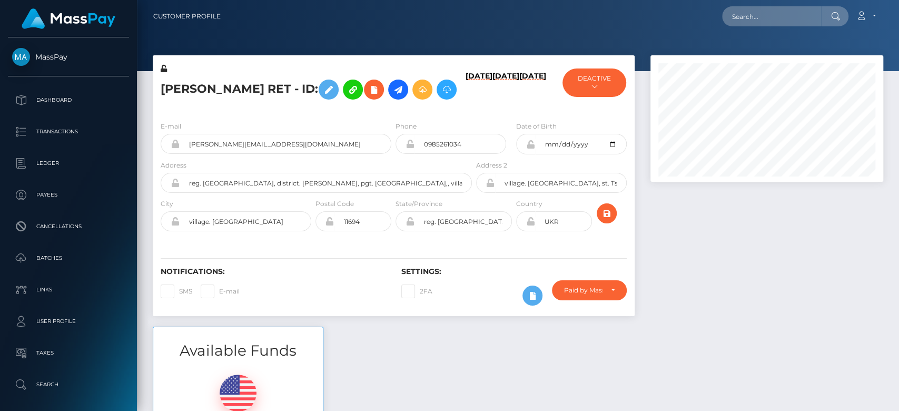
click at [722, 235] on div at bounding box center [767, 190] width 249 height 271
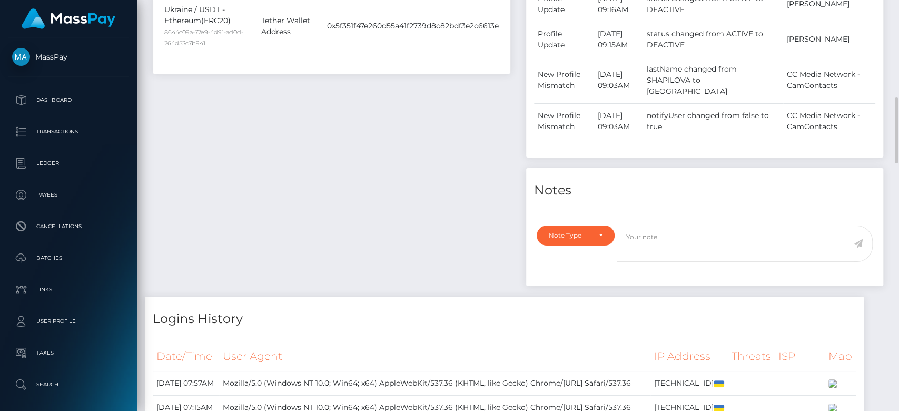
scroll to position [620, 0]
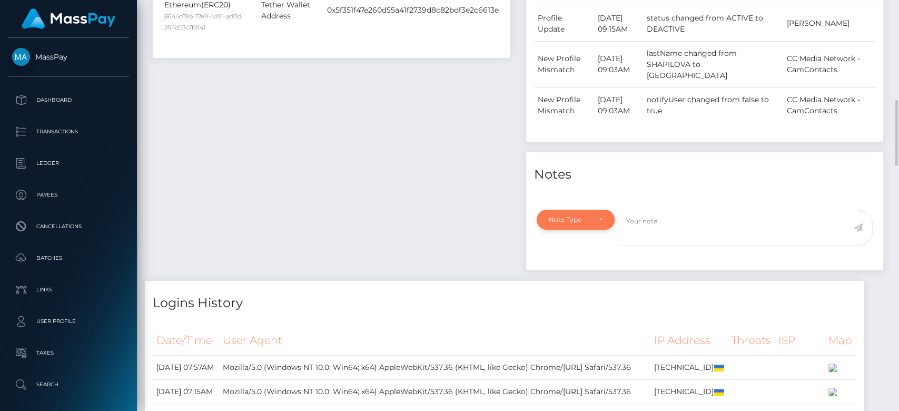
click at [607, 230] on div "Note Type" at bounding box center [576, 220] width 78 height 20
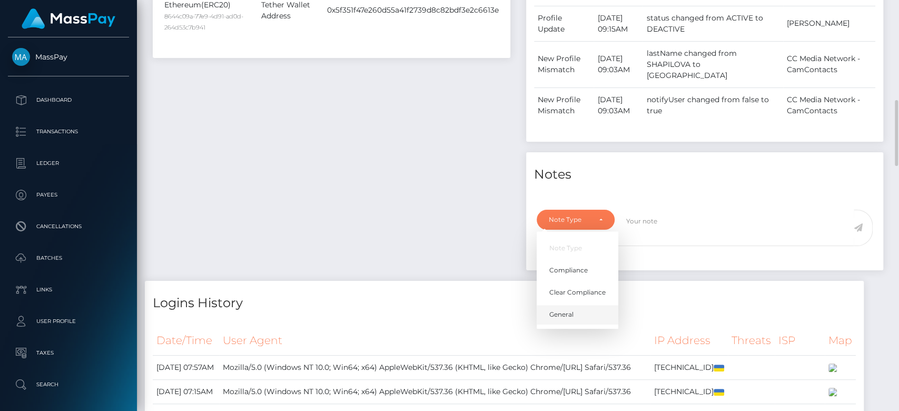
click at [569, 319] on span "General" at bounding box center [561, 314] width 24 height 9
select select "GENERAL"
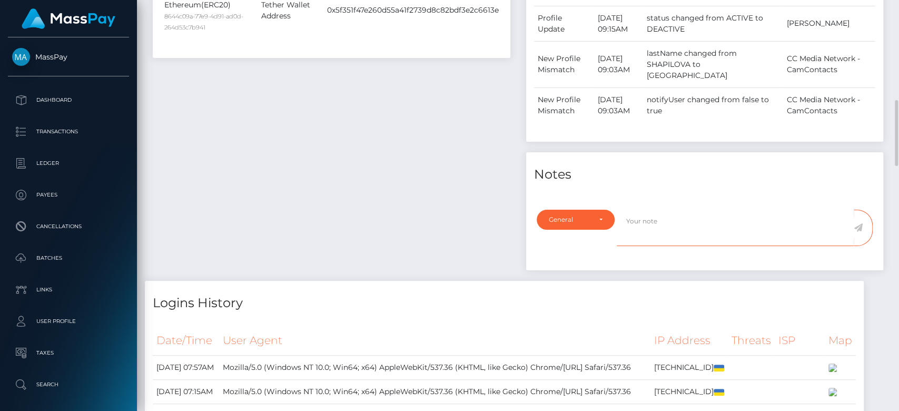
click at [633, 237] on textarea at bounding box center [735, 228] width 237 height 36
type textarea "RETIRED at payee's request, as per ticket #122828"
click at [858, 232] on icon at bounding box center [858, 227] width 9 height 8
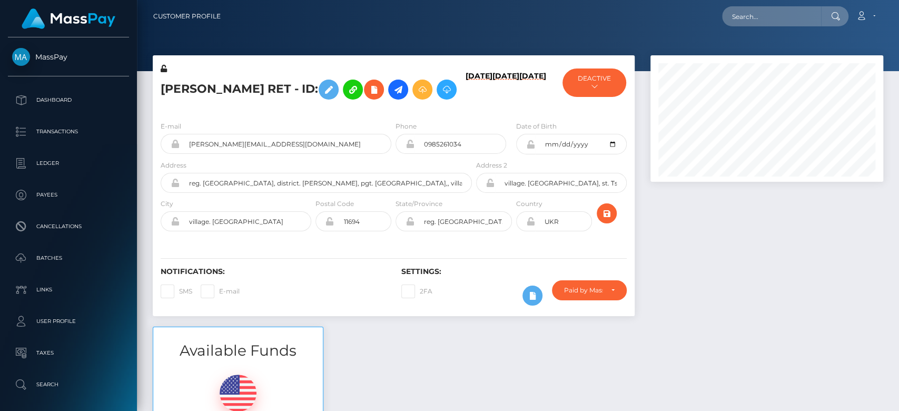
scroll to position [126, 233]
click at [704, 235] on div at bounding box center [767, 190] width 249 height 271
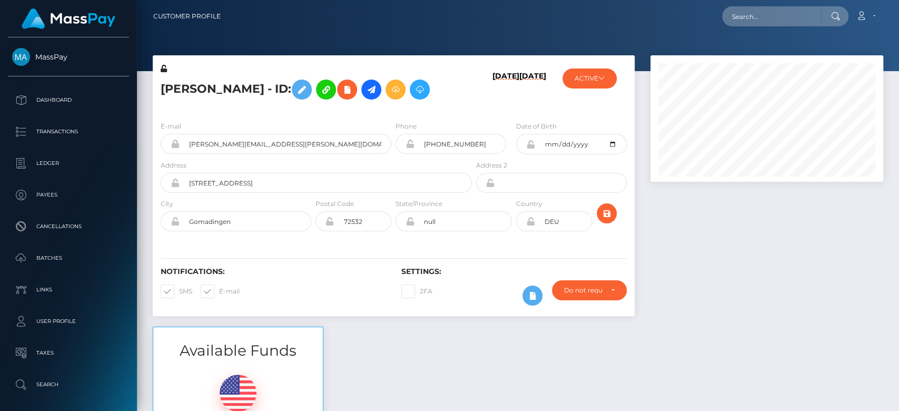
scroll to position [126, 233]
click at [586, 73] on button "ACTIVE" at bounding box center [589, 78] width 54 height 20
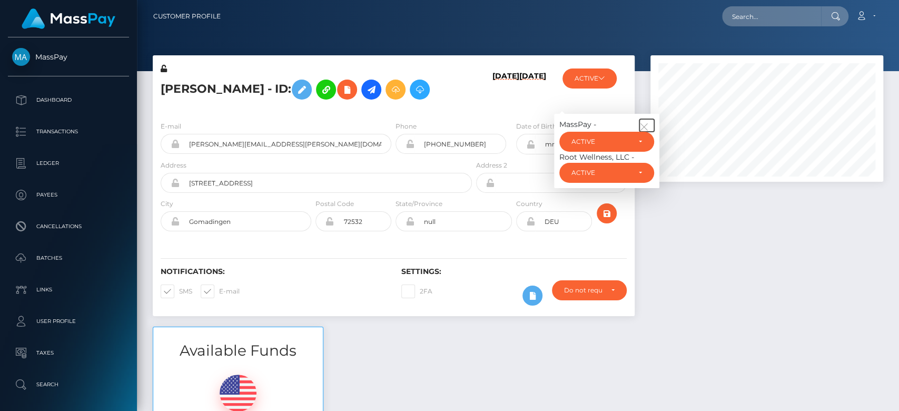
click at [647, 124] on icon "button" at bounding box center [643, 126] width 9 height 9
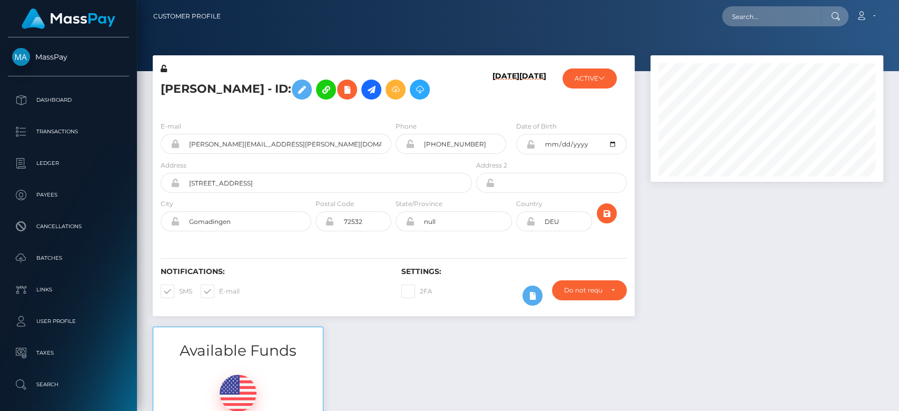
click at [704, 232] on div at bounding box center [767, 190] width 249 height 271
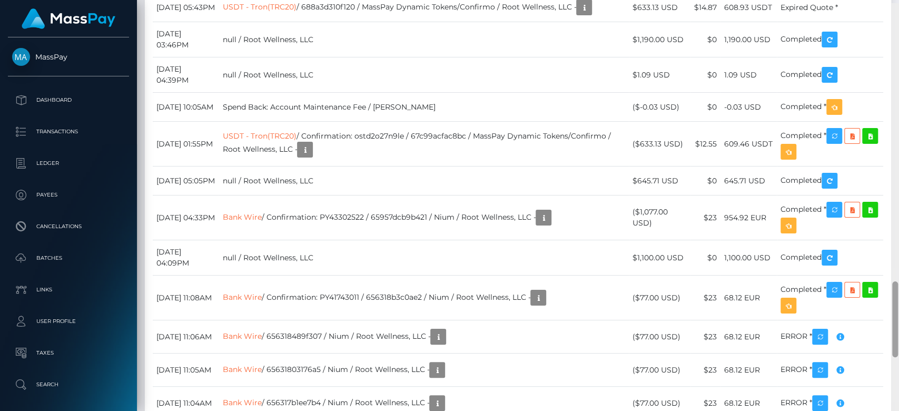
scroll to position [1496, 0]
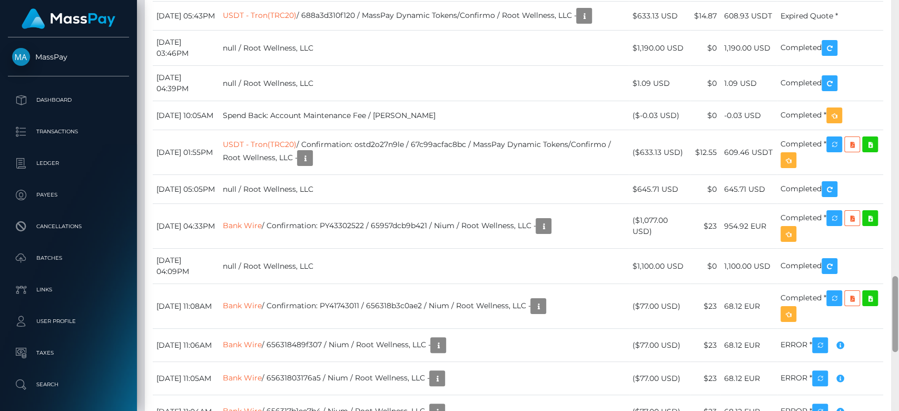
drag, startPoint x: 894, startPoint y: 116, endPoint x: 898, endPoint y: 325, distance: 208.6
click at [898, 325] on div at bounding box center [895, 205] width 8 height 411
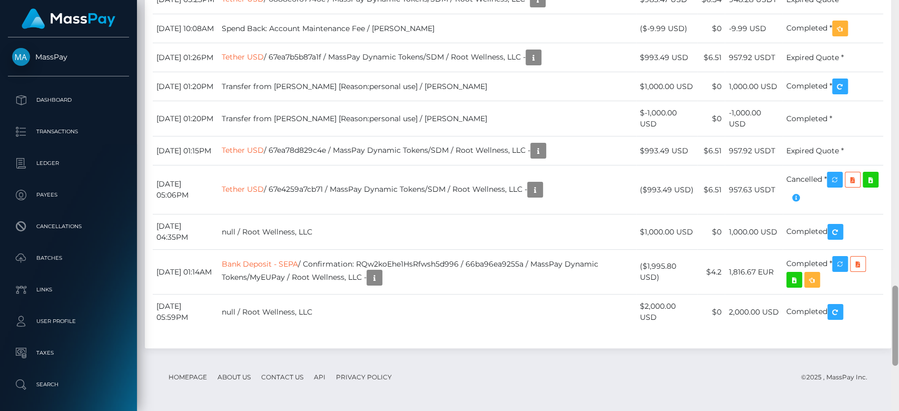
scroll to position [1471, 0]
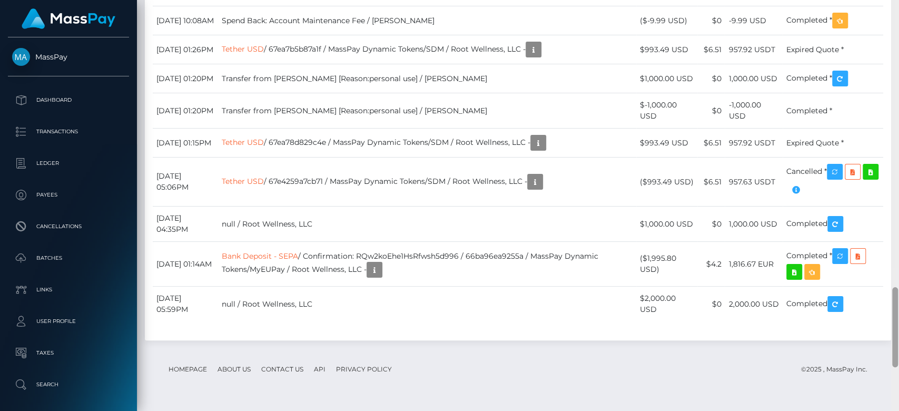
drag, startPoint x: 895, startPoint y: 118, endPoint x: 898, endPoint y: 343, distance: 225.4
click at [898, 343] on div at bounding box center [895, 205] width 8 height 411
click at [731, 129] on td "-1,000.00 USD" at bounding box center [753, 110] width 57 height 35
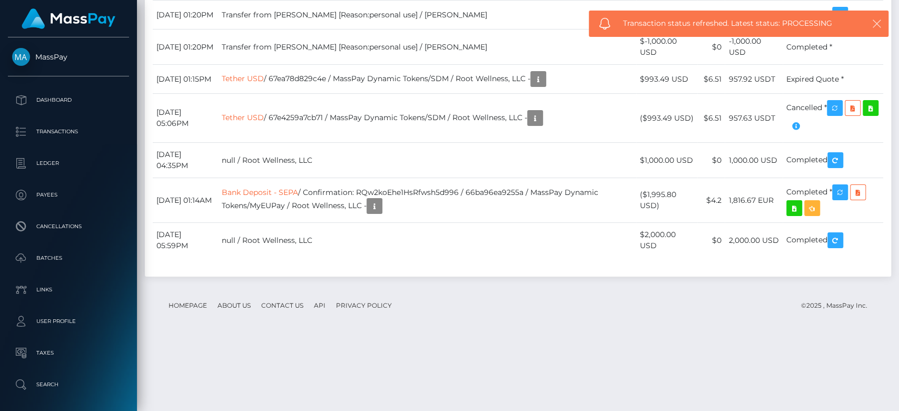
click at [876, 19] on icon "button" at bounding box center [877, 23] width 11 height 11
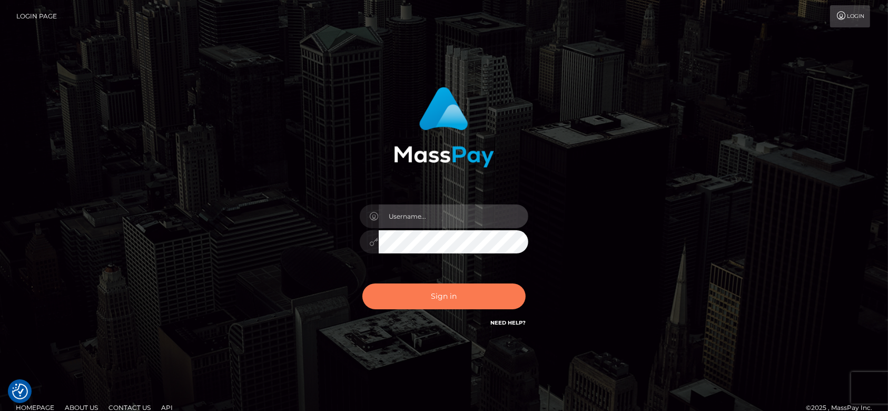
type input "fr.es"
click at [469, 288] on button "Sign in" at bounding box center [443, 296] width 163 height 26
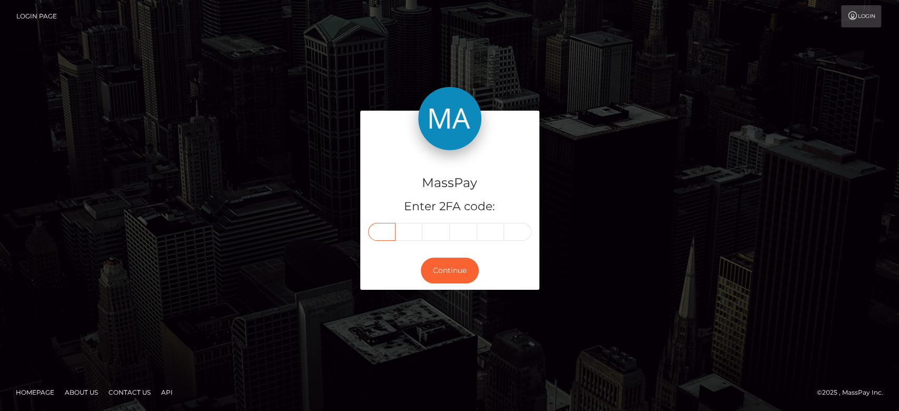
click at [379, 223] on input "text" at bounding box center [381, 232] width 27 height 18
paste input "9"
type input "9"
type input "3"
type input "8"
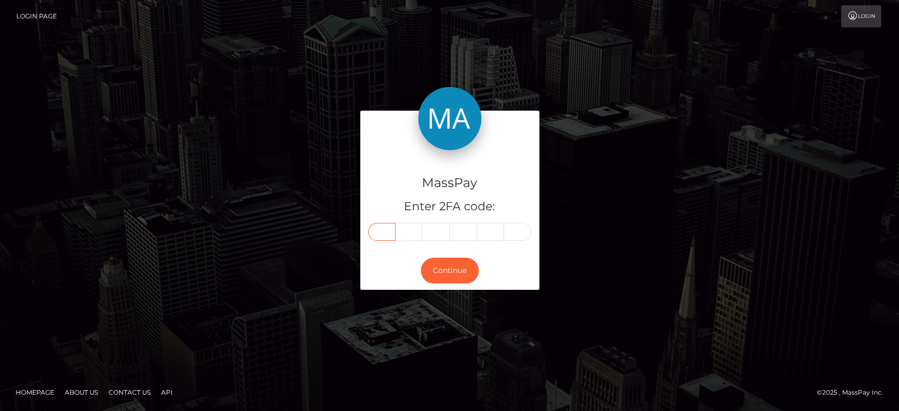
type input "1"
type input "7"
type input "4"
click at [440, 279] on button "Continue" at bounding box center [450, 271] width 58 height 26
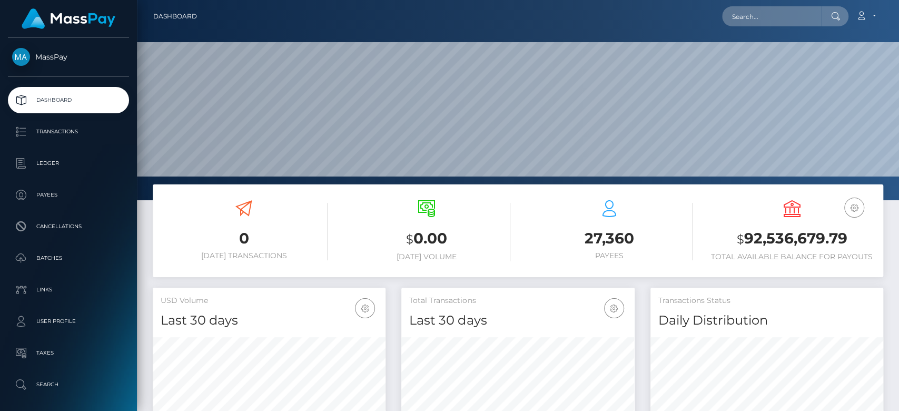
scroll to position [186, 233]
click at [765, 21] on input "text" at bounding box center [771, 16] width 99 height 20
paste input "938174"
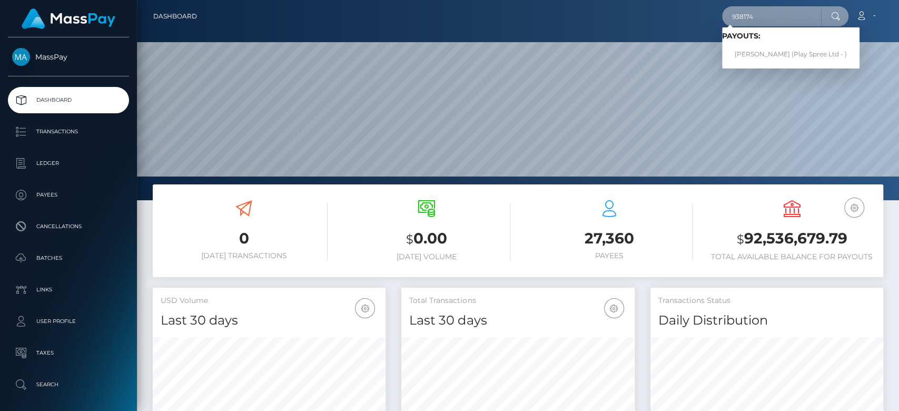
drag, startPoint x: 758, startPoint y: 14, endPoint x: 732, endPoint y: 17, distance: 26.5
click at [732, 17] on input "938174" at bounding box center [771, 16] width 99 height 20
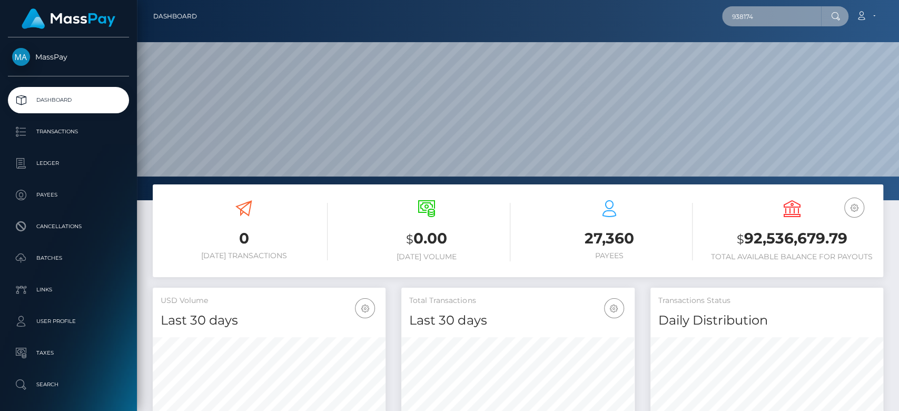
paste input "paigeboyce09@gmail.com"
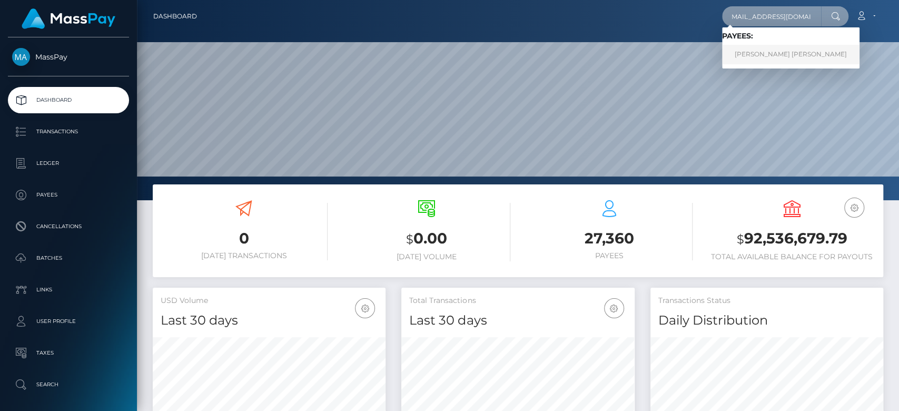
type input "paigeboyce09@gmail.com"
click at [766, 50] on link "PAIGE MARIE BOYCE" at bounding box center [790, 54] width 137 height 19
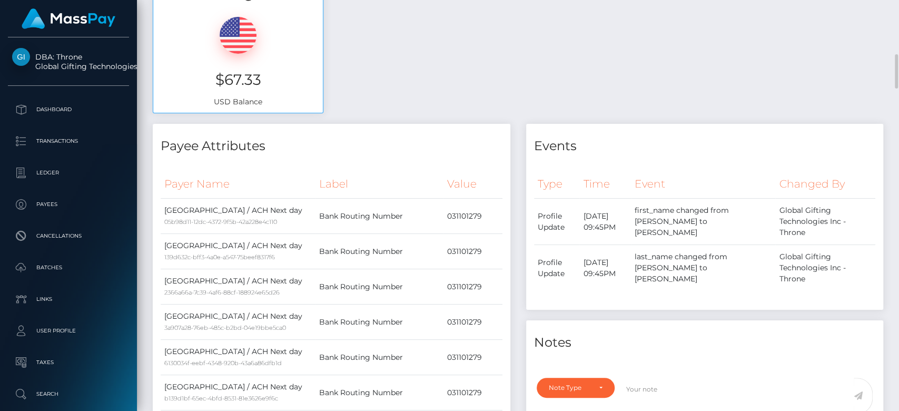
scroll to position [461, 0]
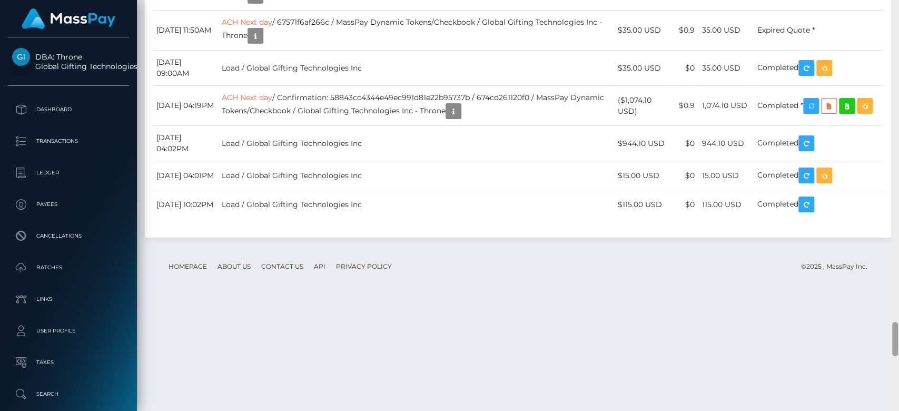
drag, startPoint x: 893, startPoint y: 68, endPoint x: 898, endPoint y: 351, distance: 282.9
click at [898, 351] on div at bounding box center [895, 205] width 8 height 411
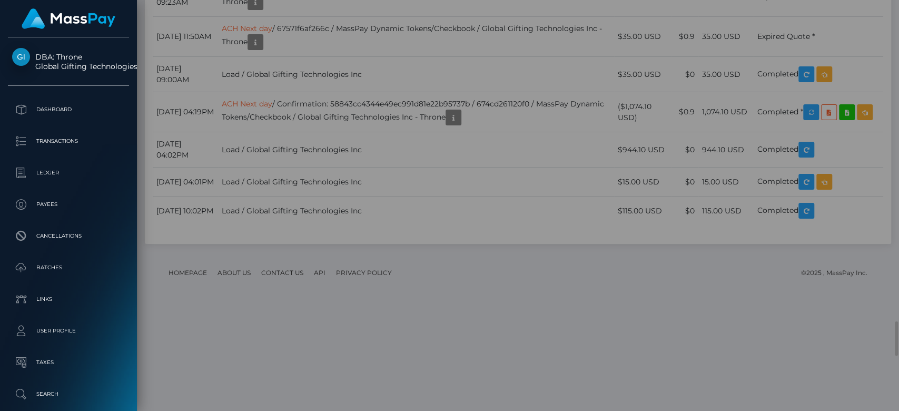
scroll to position [0, 0]
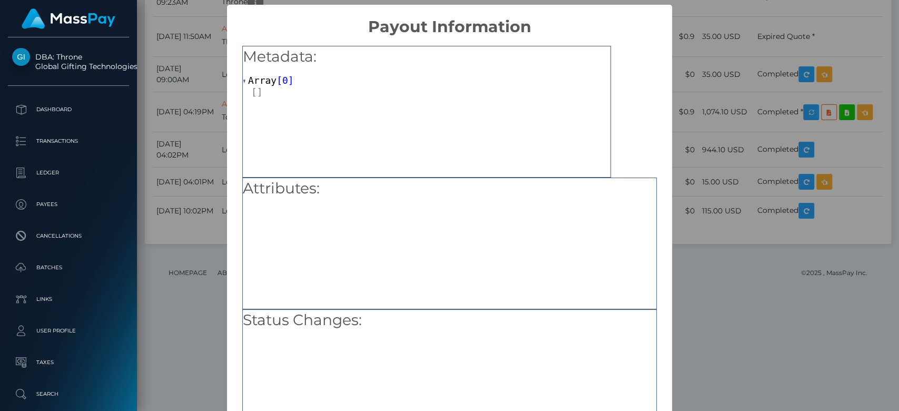
click at [193, 157] on div "× Payout Information Metadata: Array [ 0 ] Attributes: Status Changes: OK No Ca…" at bounding box center [449, 205] width 899 height 411
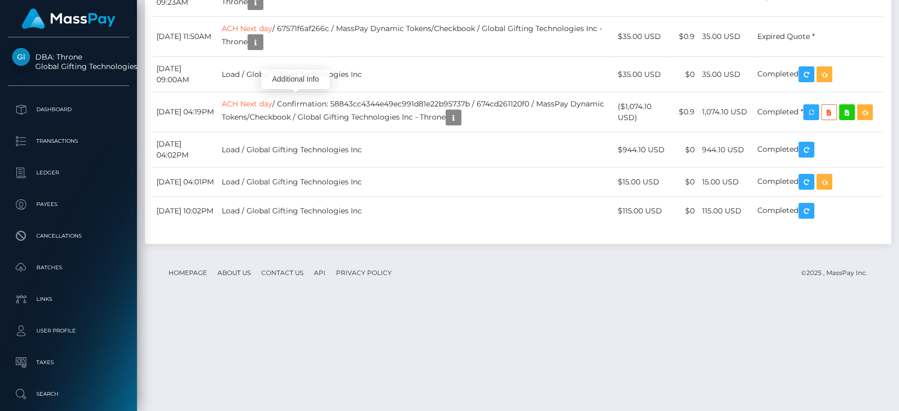
scroll to position [126, 233]
